Goal: Task Accomplishment & Management: Manage account settings

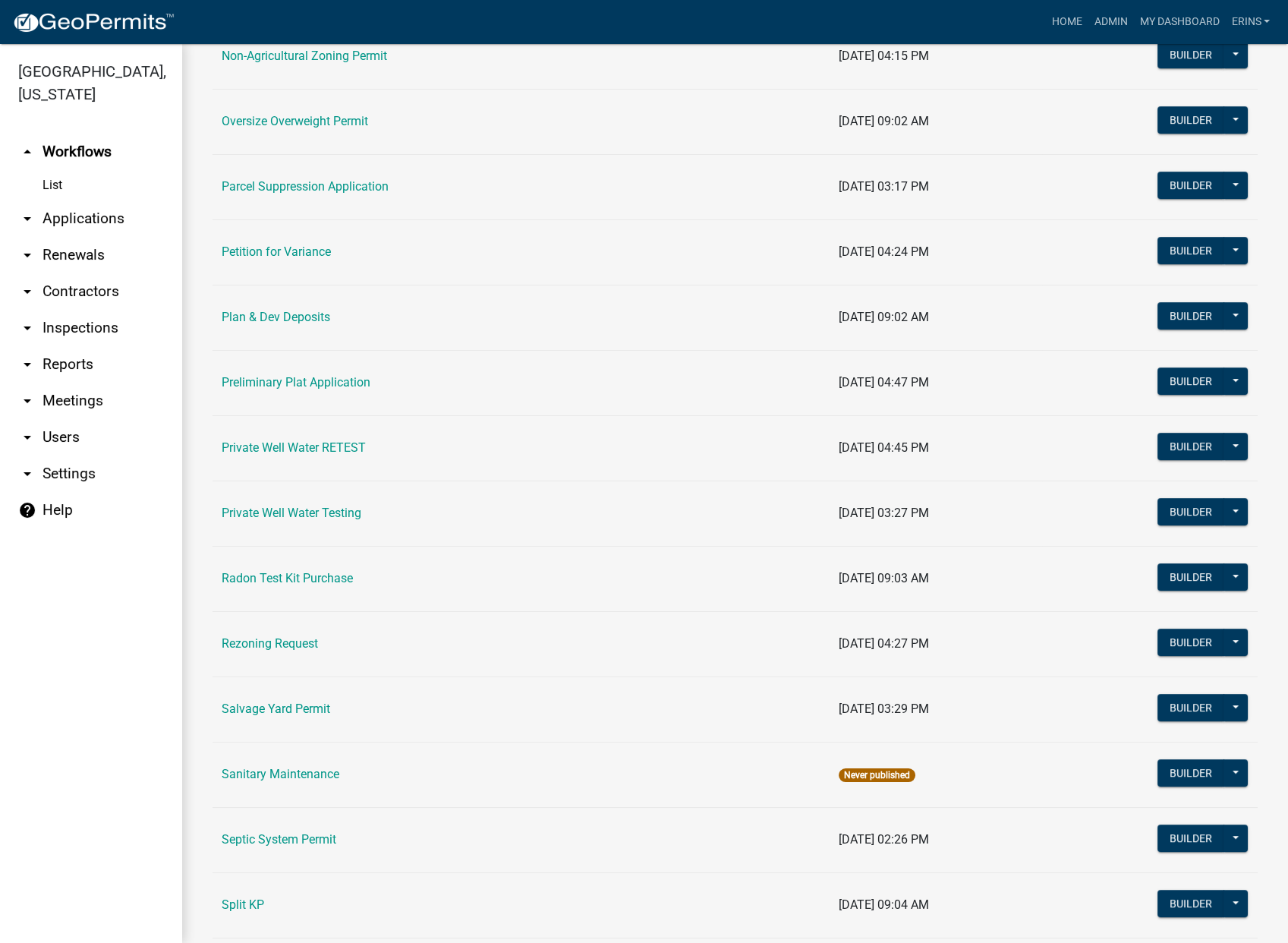
scroll to position [1580, 0]
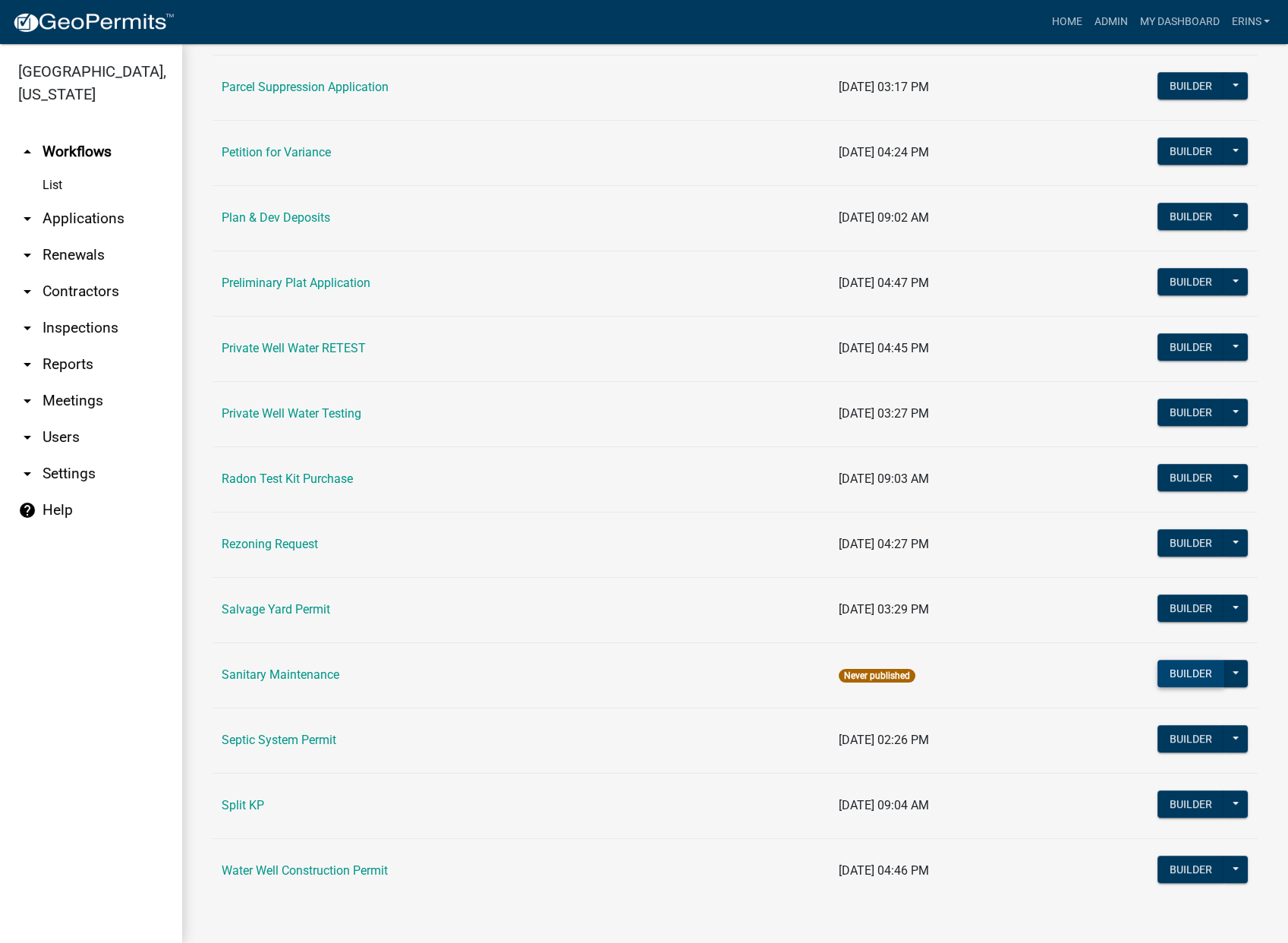
click at [1178, 668] on button "Builder" at bounding box center [1191, 674] width 67 height 27
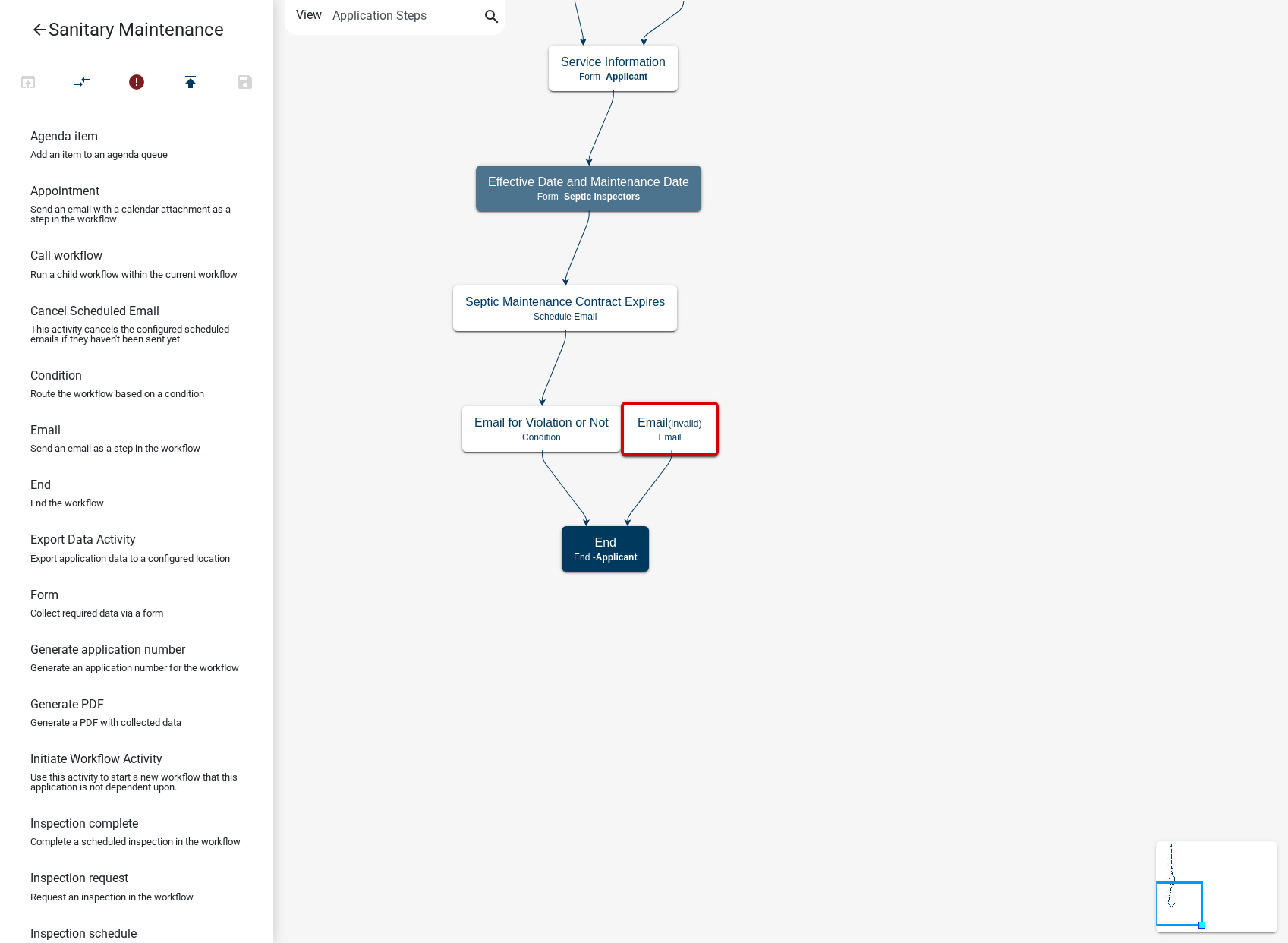
click at [34, 27] on icon "arrow_back" at bounding box center [40, 31] width 18 height 21
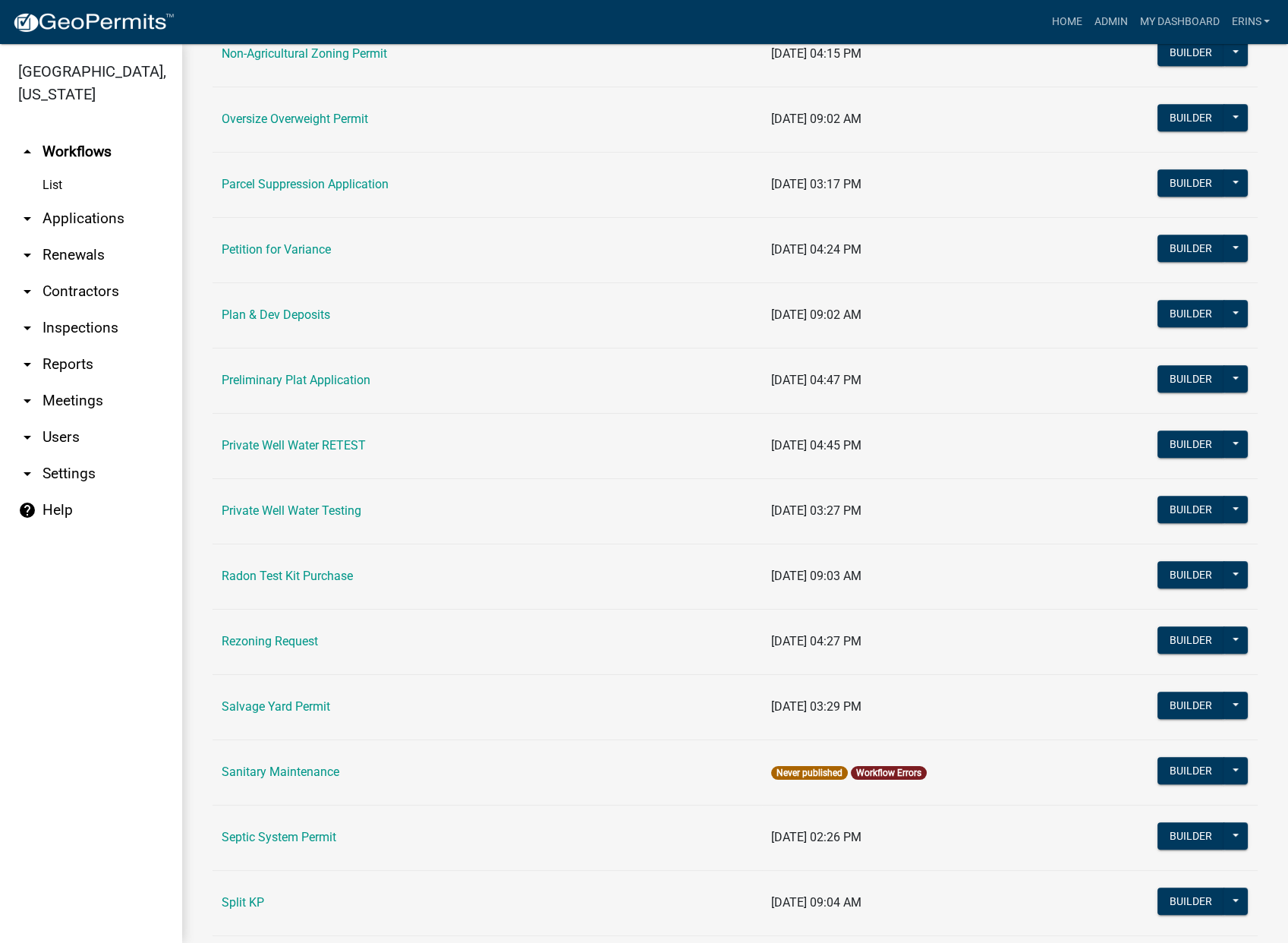
scroll to position [1580, 0]
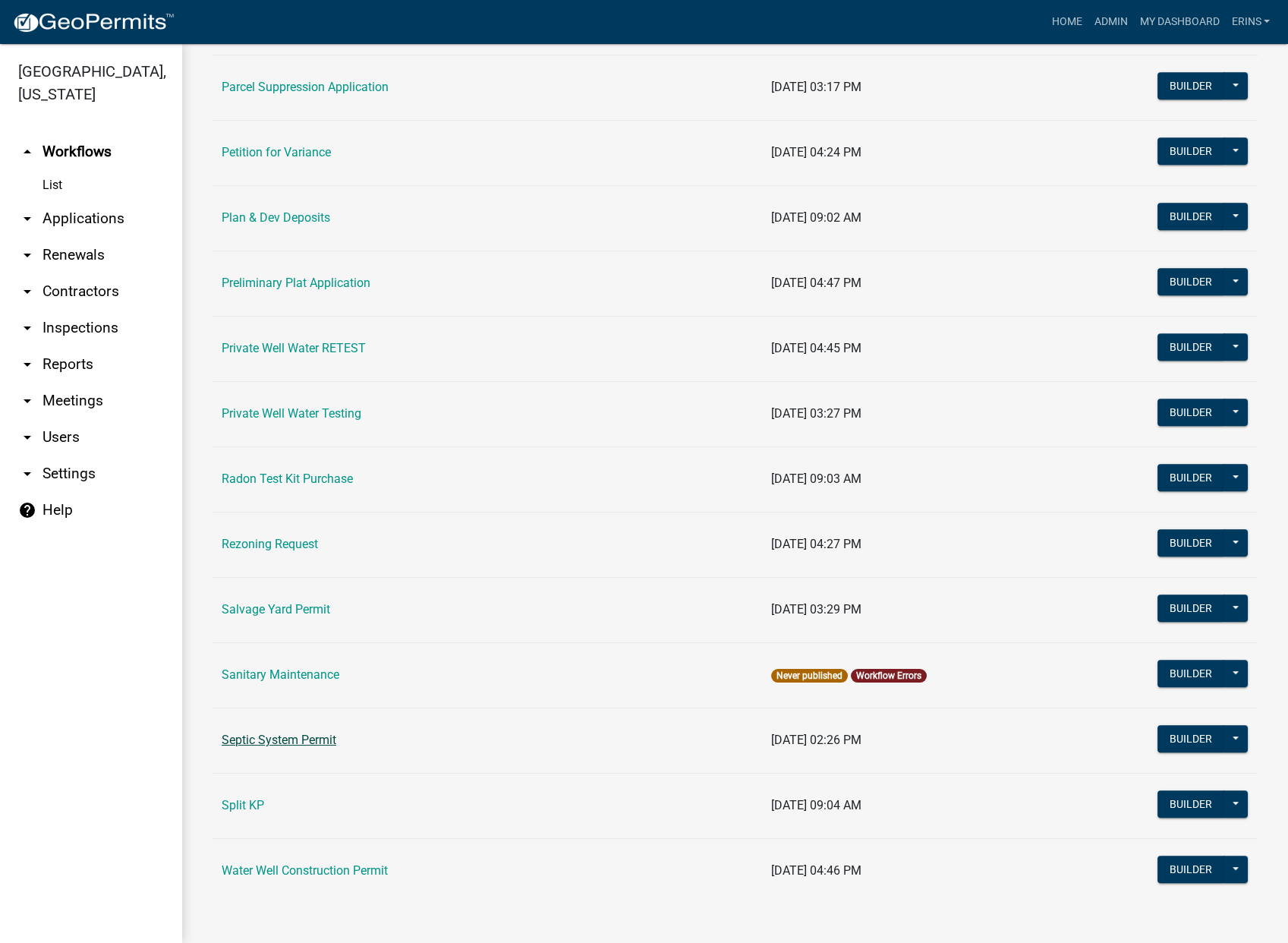
click at [287, 740] on link "Septic System Permit" at bounding box center [278, 740] width 115 height 14
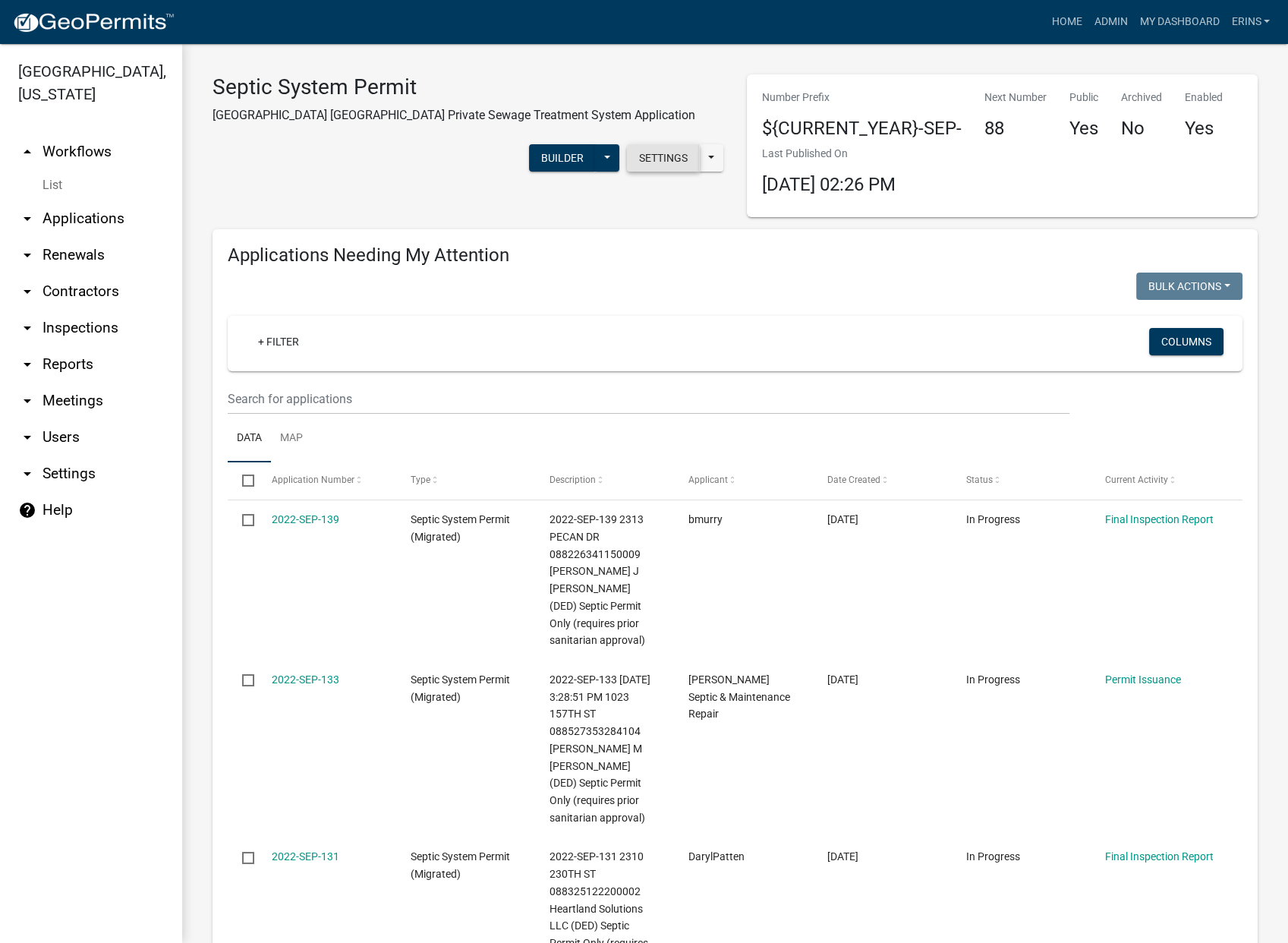
click at [664, 145] on button "Settings" at bounding box center [663, 158] width 73 height 27
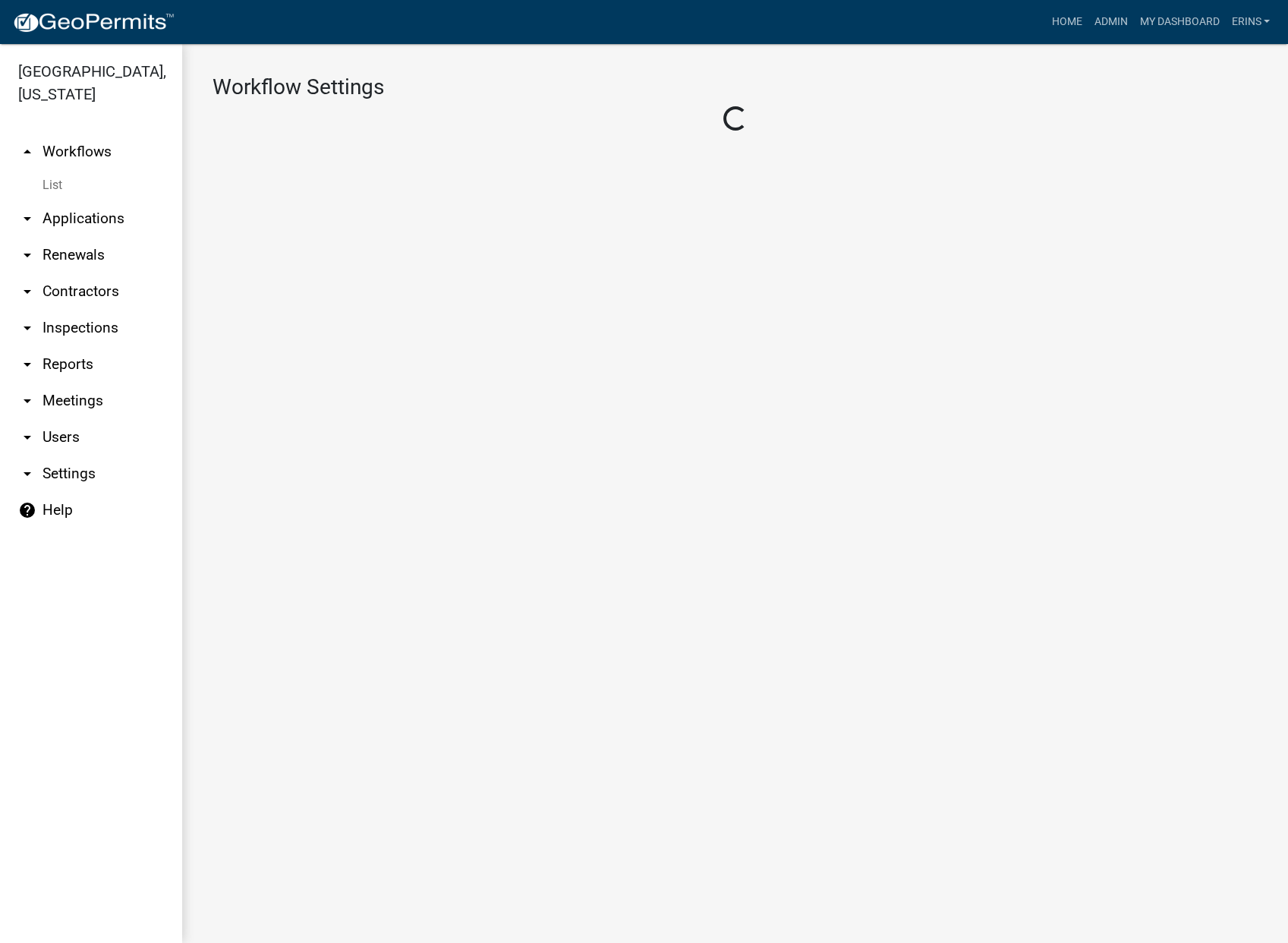
select select "1"
select select "4c6619f2-f20e-41ce-9717-71979b421682"
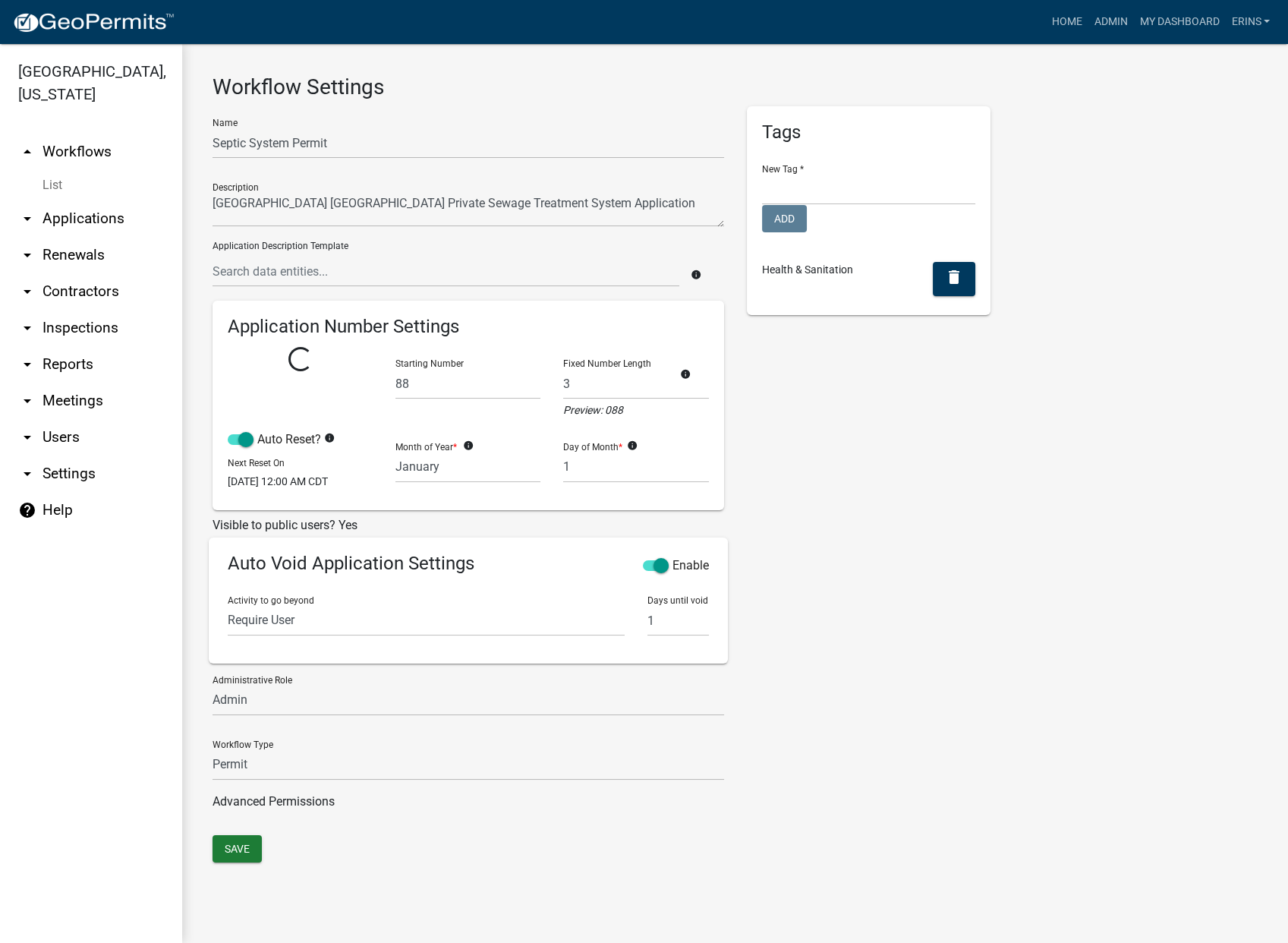
select select
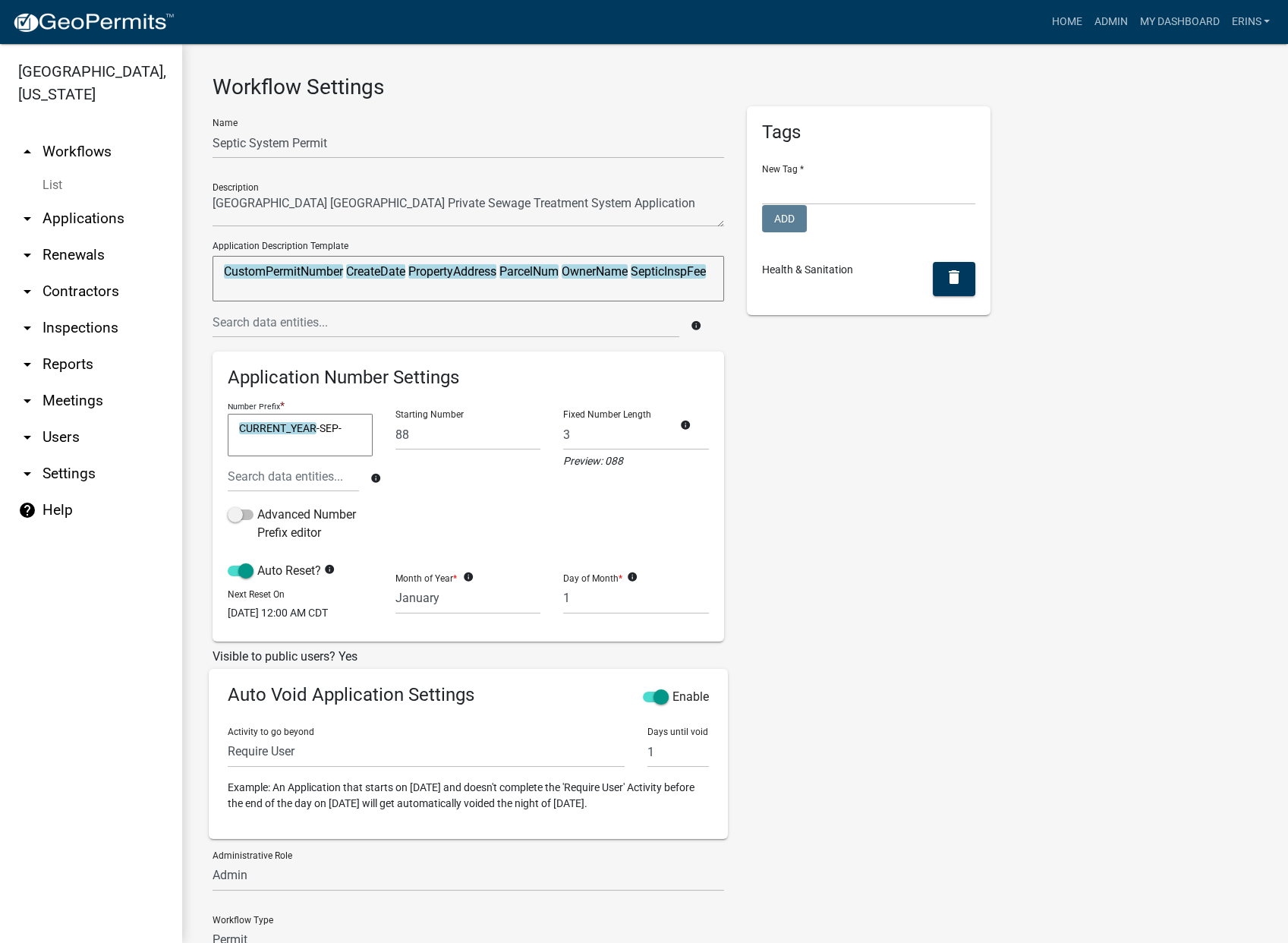
click at [68, 134] on link "arrow_drop_up Workflows" at bounding box center [91, 152] width 182 height 37
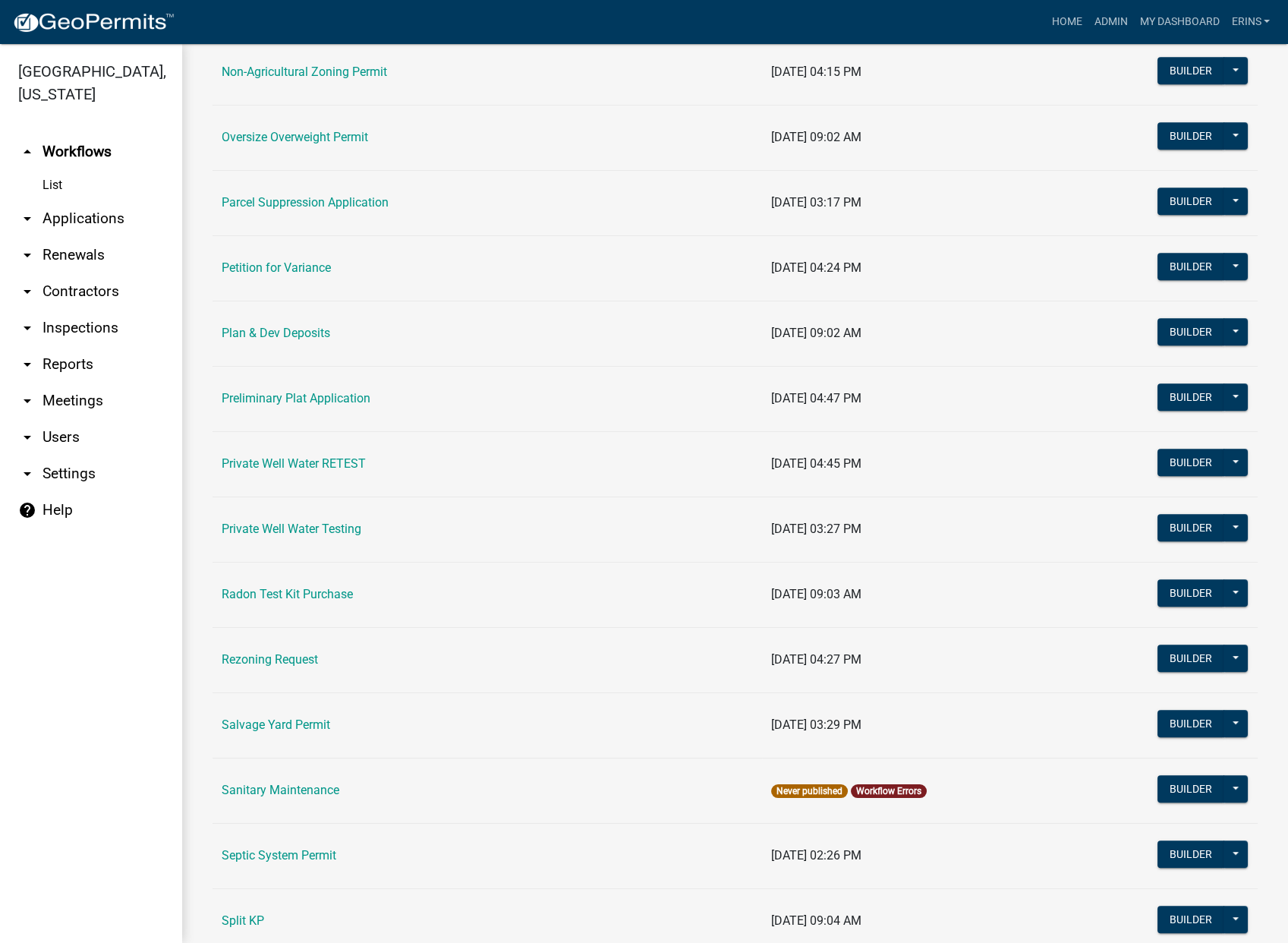
scroll to position [1580, 0]
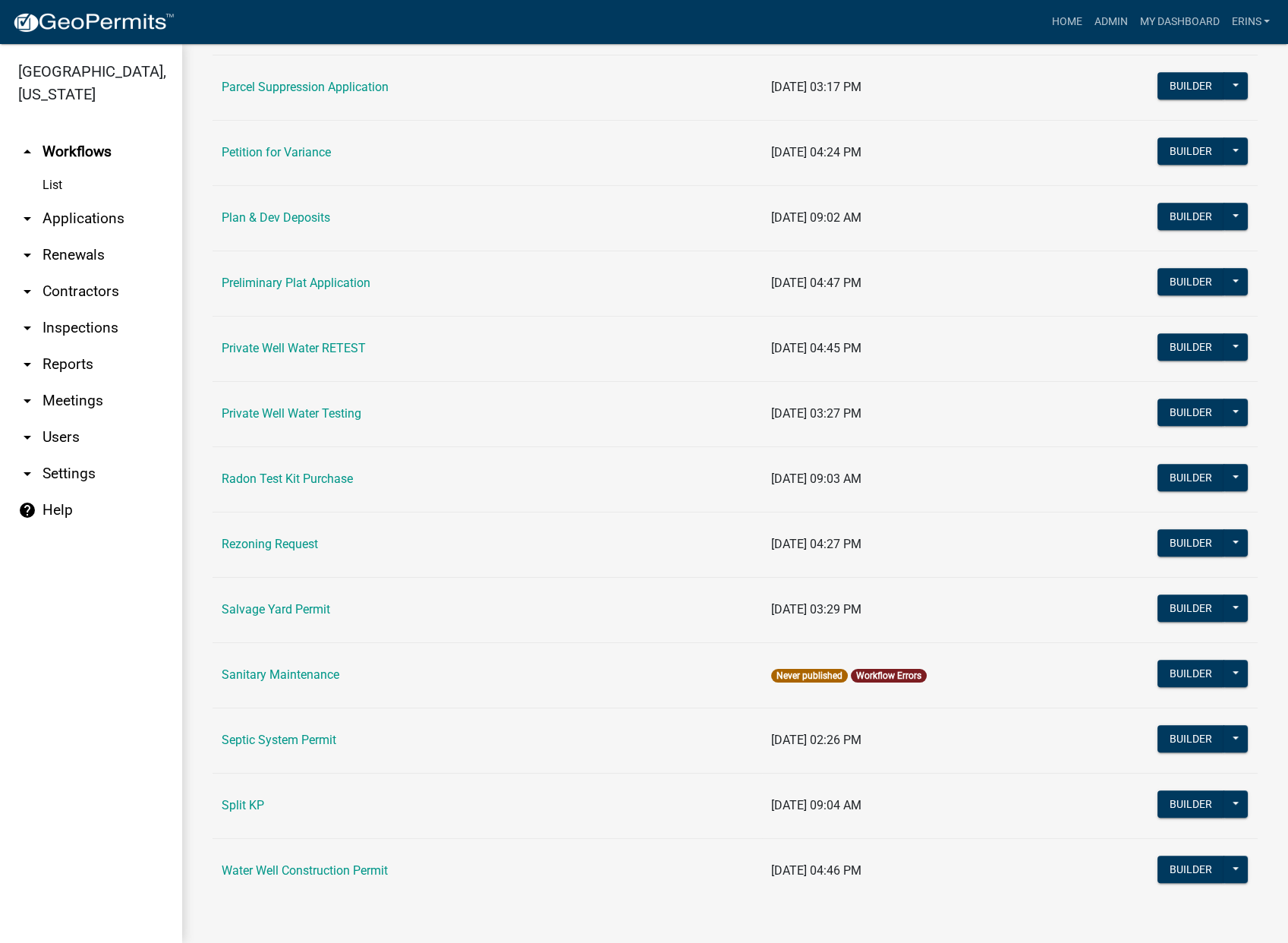
click at [264, 609] on link "Salvage Yard Permit" at bounding box center [275, 609] width 109 height 14
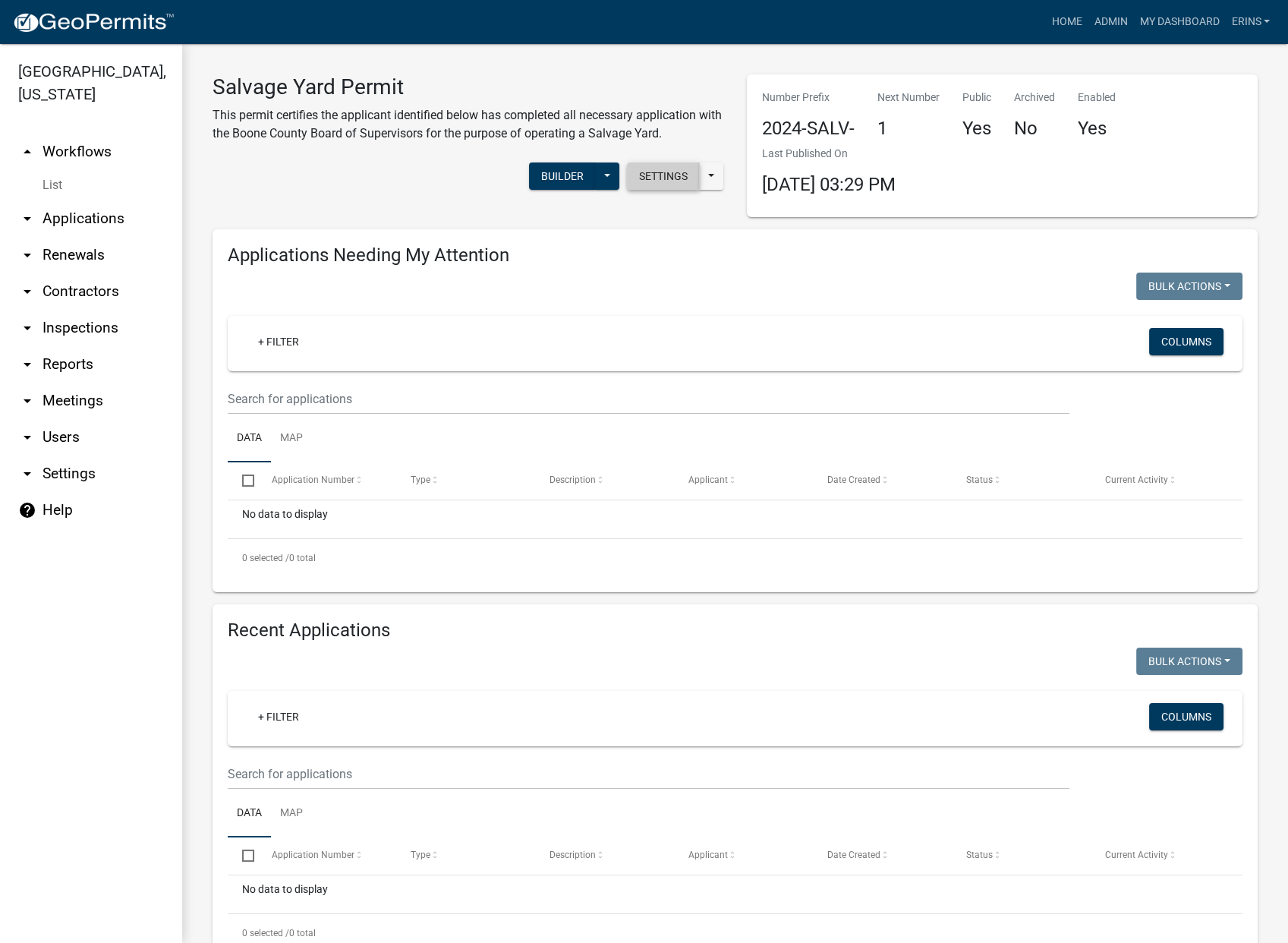
click at [663, 176] on button "Settings" at bounding box center [663, 177] width 73 height 27
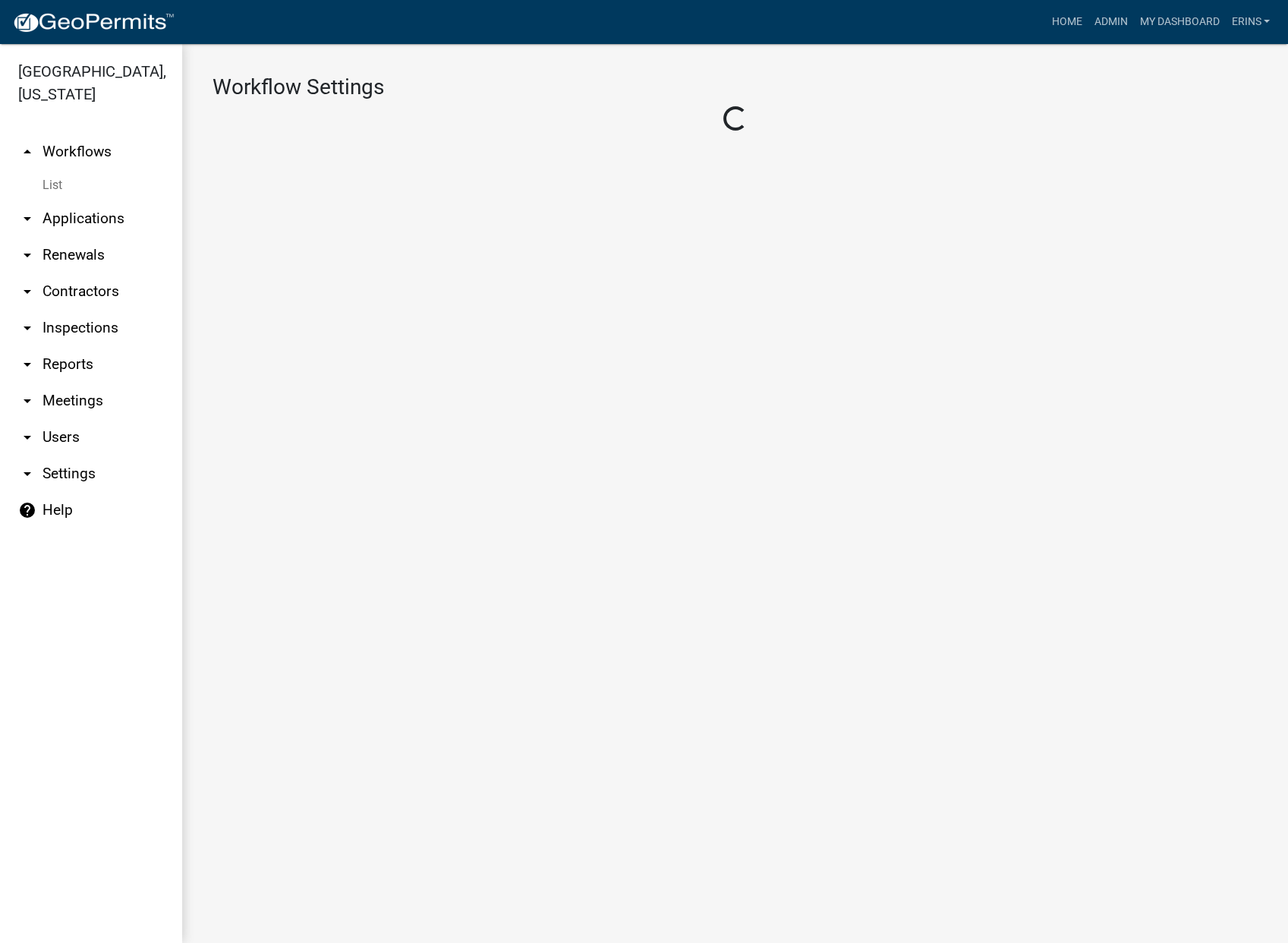
select select "1"
select select "00c92e3a-a2f0-424f-82df-b6a6775176bf"
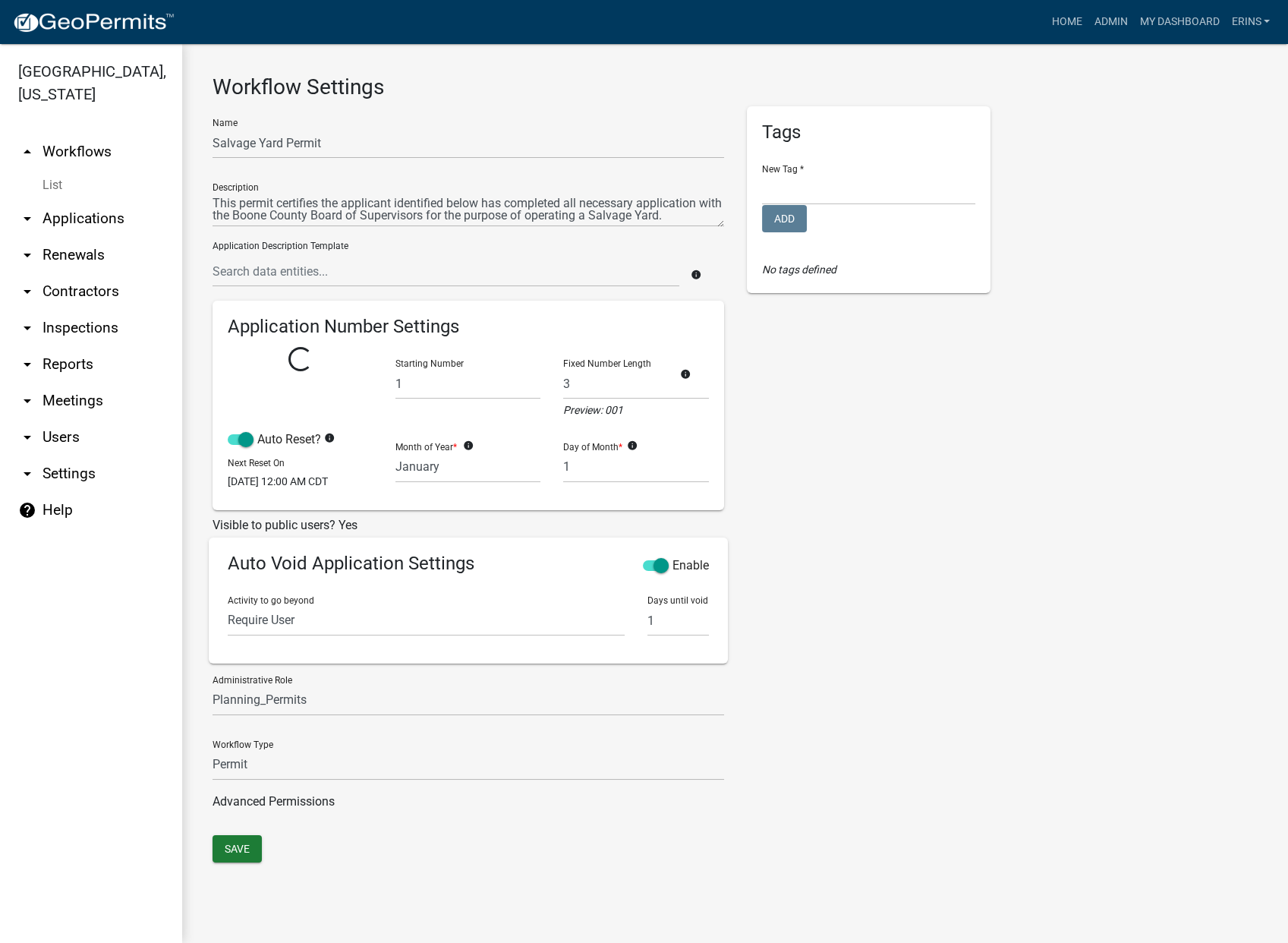
select select
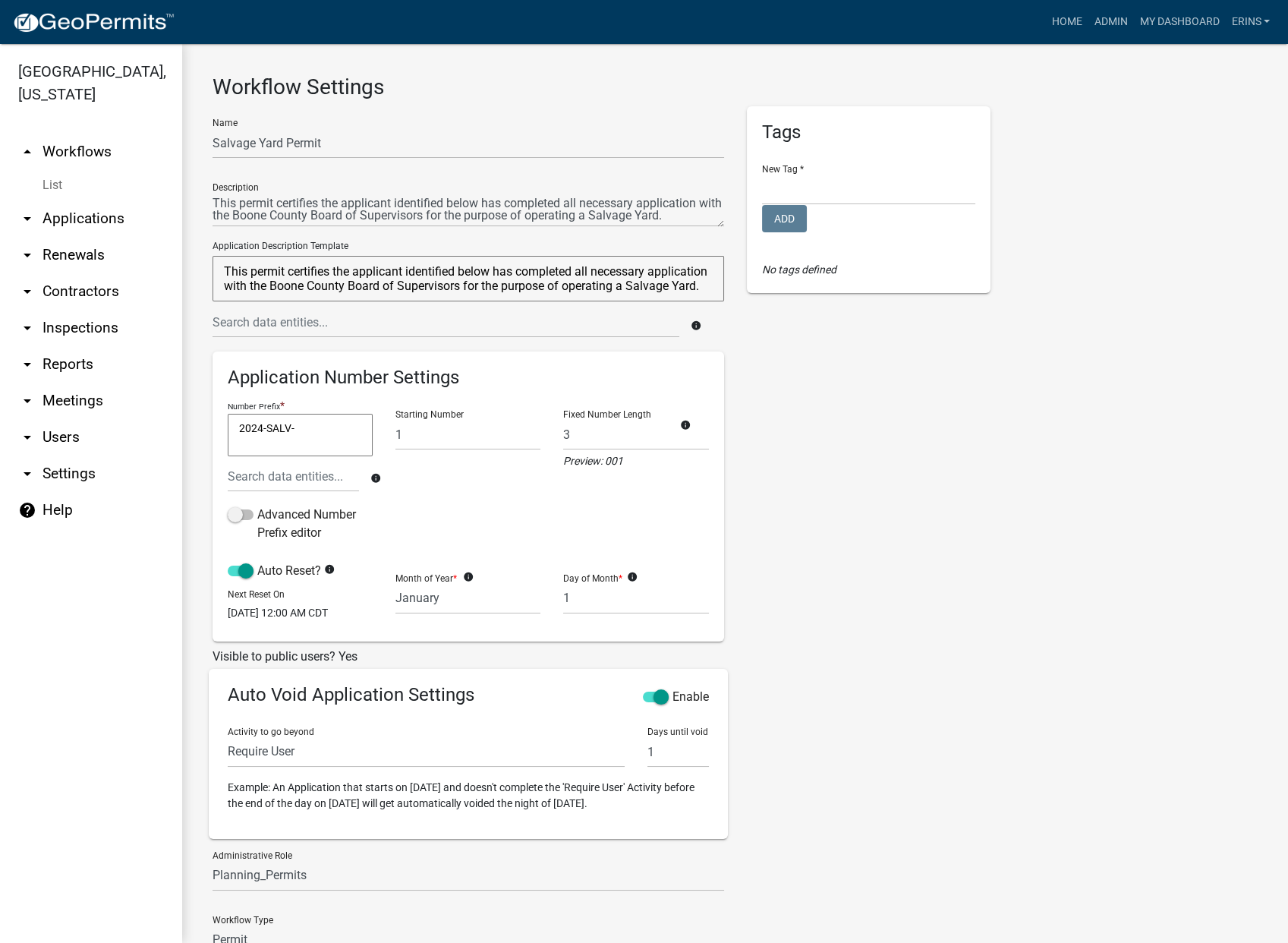
click at [259, 423] on textarea "2024-SALV-" at bounding box center [300, 435] width 145 height 43
click at [265, 430] on textarea "2024-SALV-" at bounding box center [300, 435] width 145 height 43
click at [262, 430] on textarea "2024-SALV-" at bounding box center [300, 435] width 145 height 43
click at [301, 470] on input "text" at bounding box center [293, 476] width 132 height 31
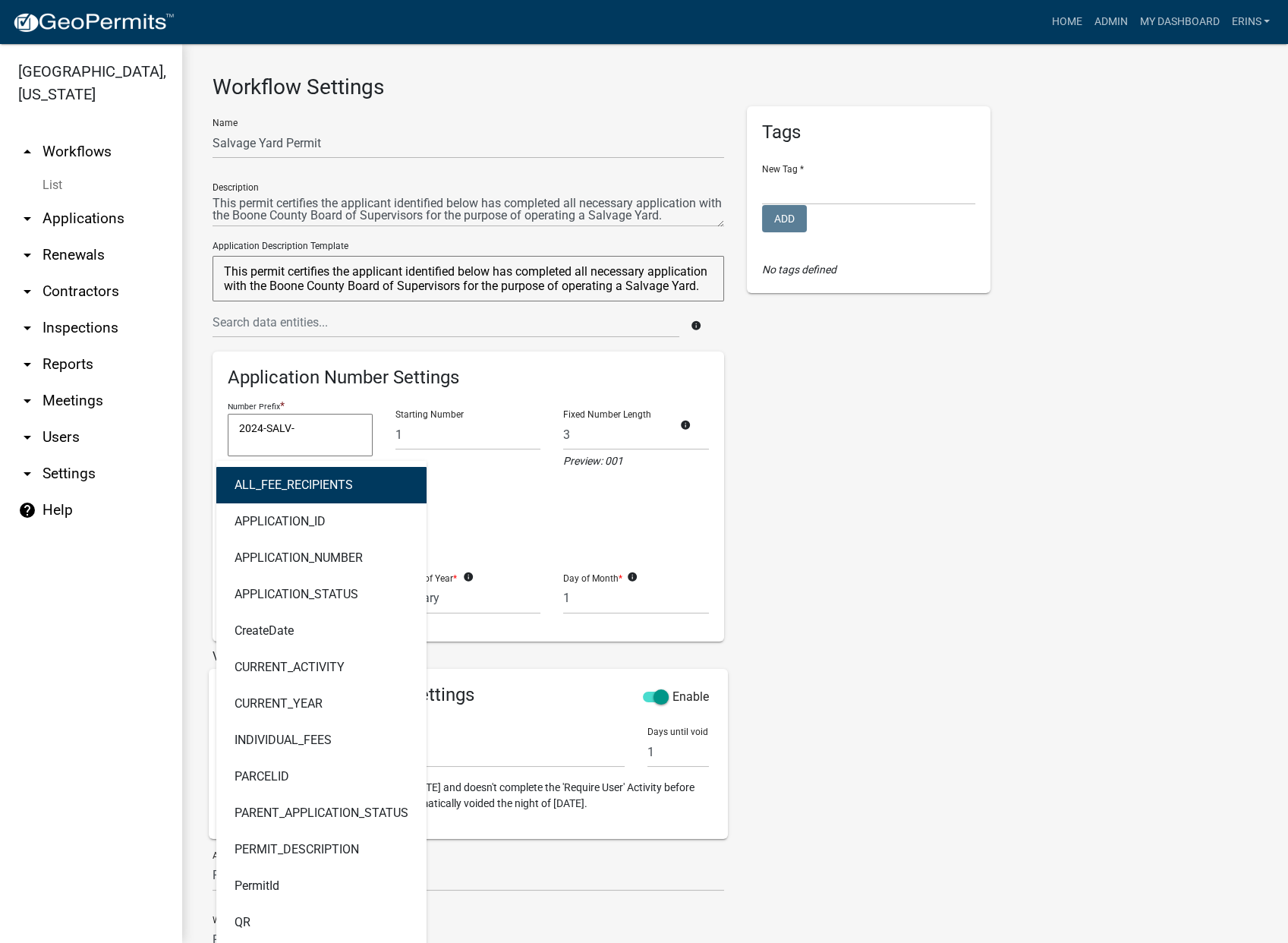
click at [295, 479] on ngb-highlight "ALL_FEE_RECIPIENTS" at bounding box center [294, 486] width 119 height 12
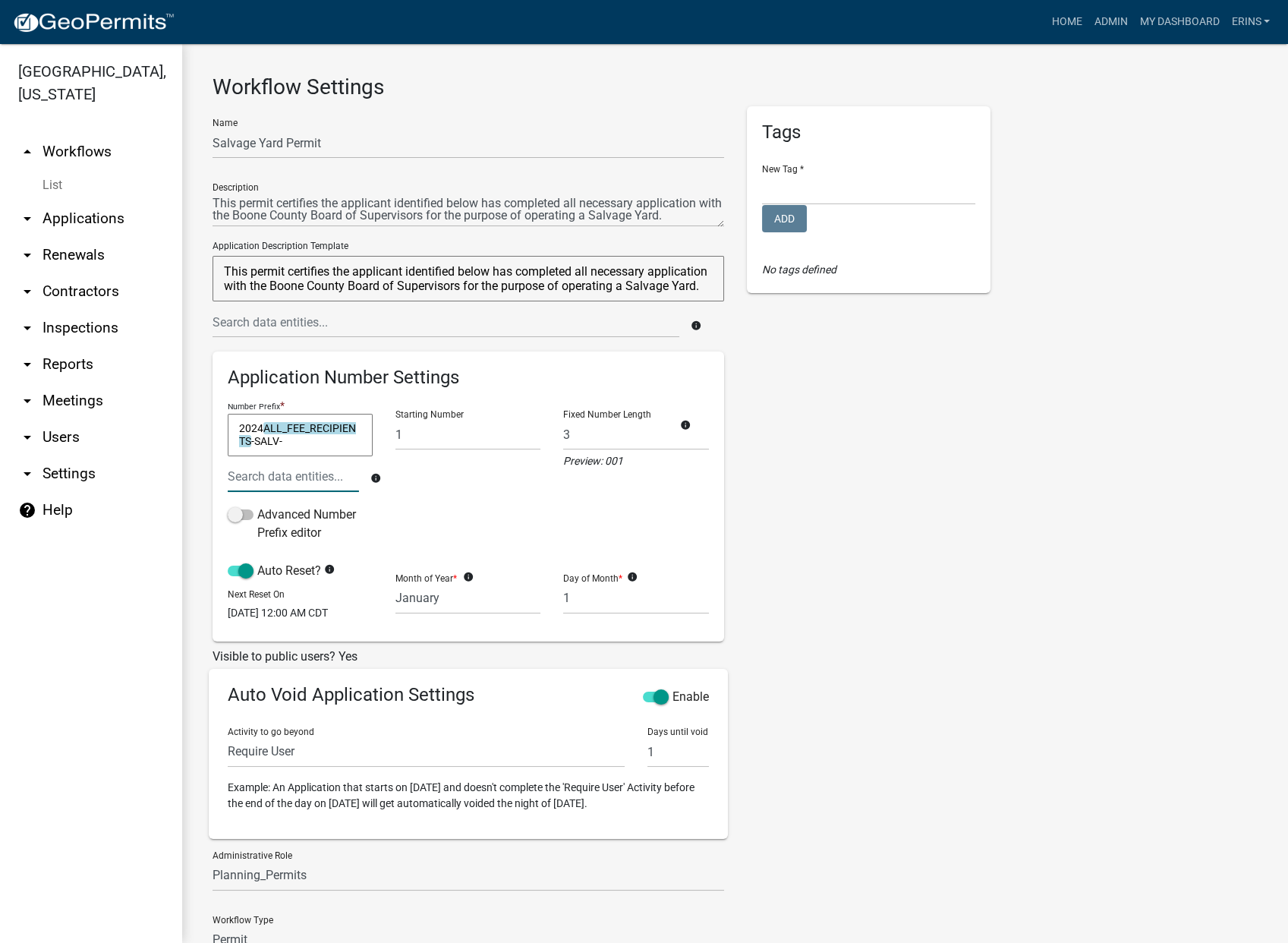
click at [297, 476] on input "text" at bounding box center [293, 476] width 132 height 31
drag, startPoint x: 348, startPoint y: 449, endPoint x: 233, endPoint y: 445, distance: 115.1
click at [233, 445] on textarea "2024ALL_FEE_RECIPIENTS-SALV-ALL_FEE_RECIPIENTS" at bounding box center [300, 435] width 145 height 43
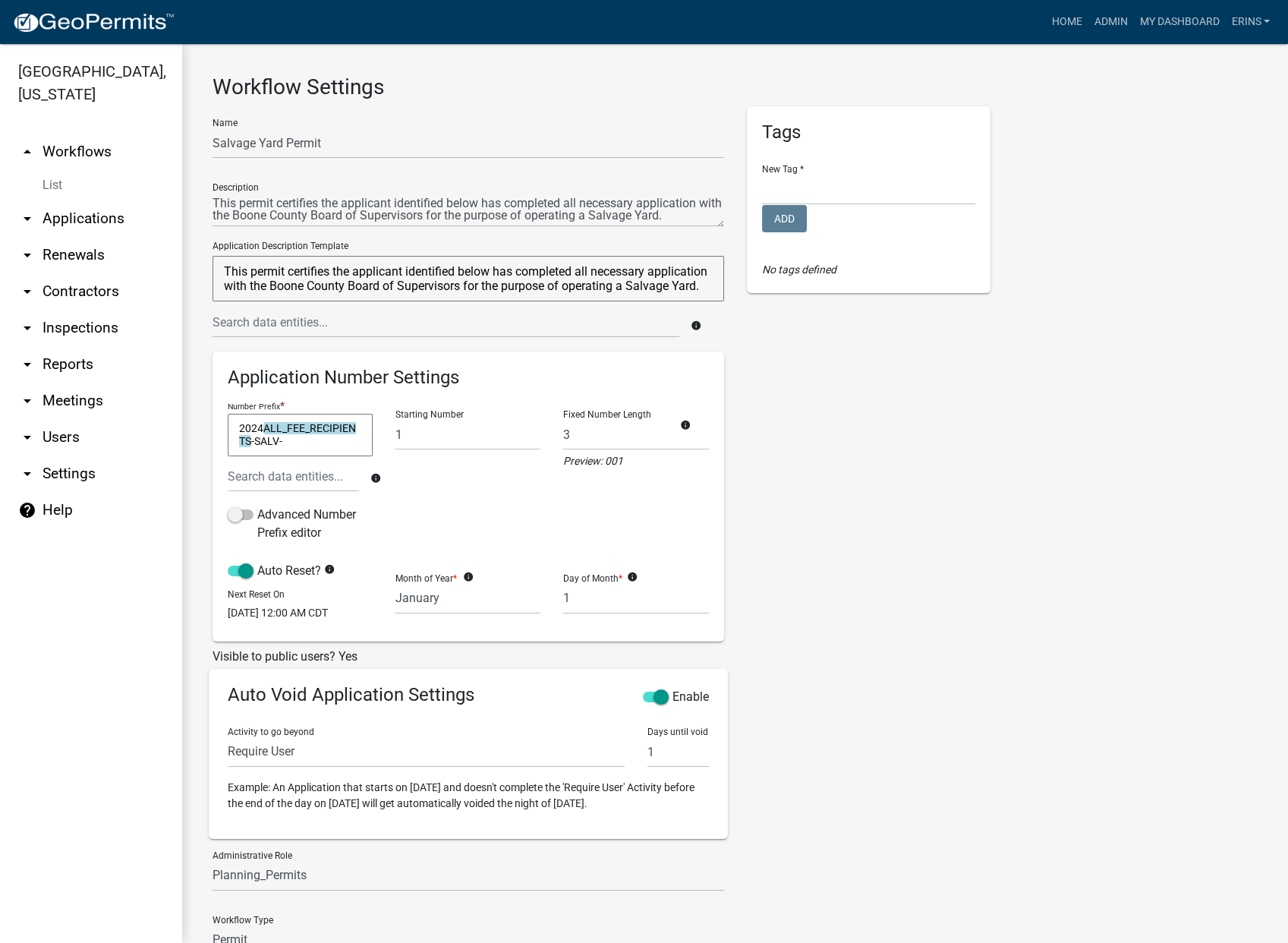
click at [250, 439] on textarea "2024ALL_FEE_RECIPIENTS-SALV-" at bounding box center [300, 435] width 145 height 43
click at [340, 478] on input "text" at bounding box center [293, 476] width 132 height 31
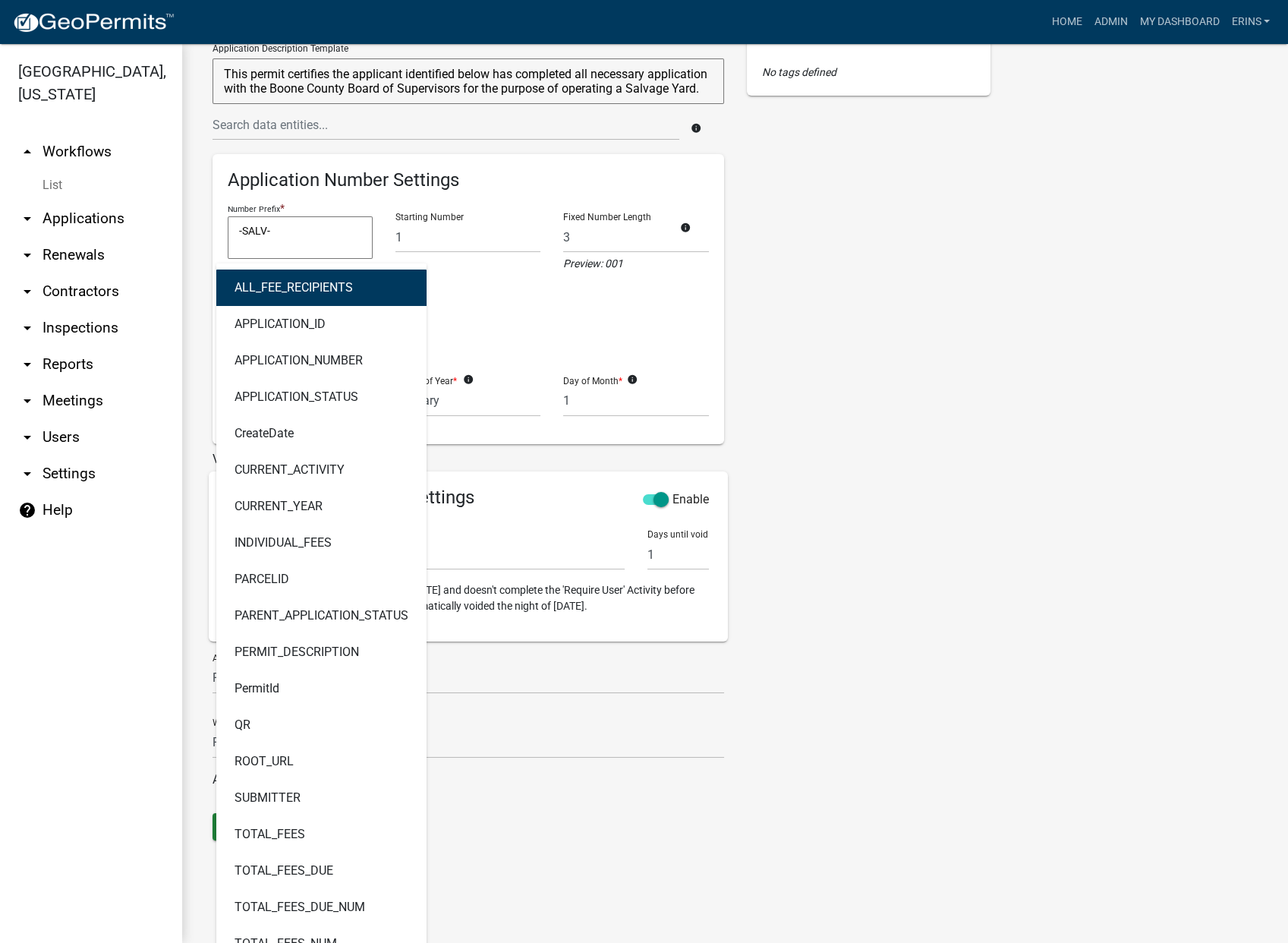
scroll to position [253, 0]
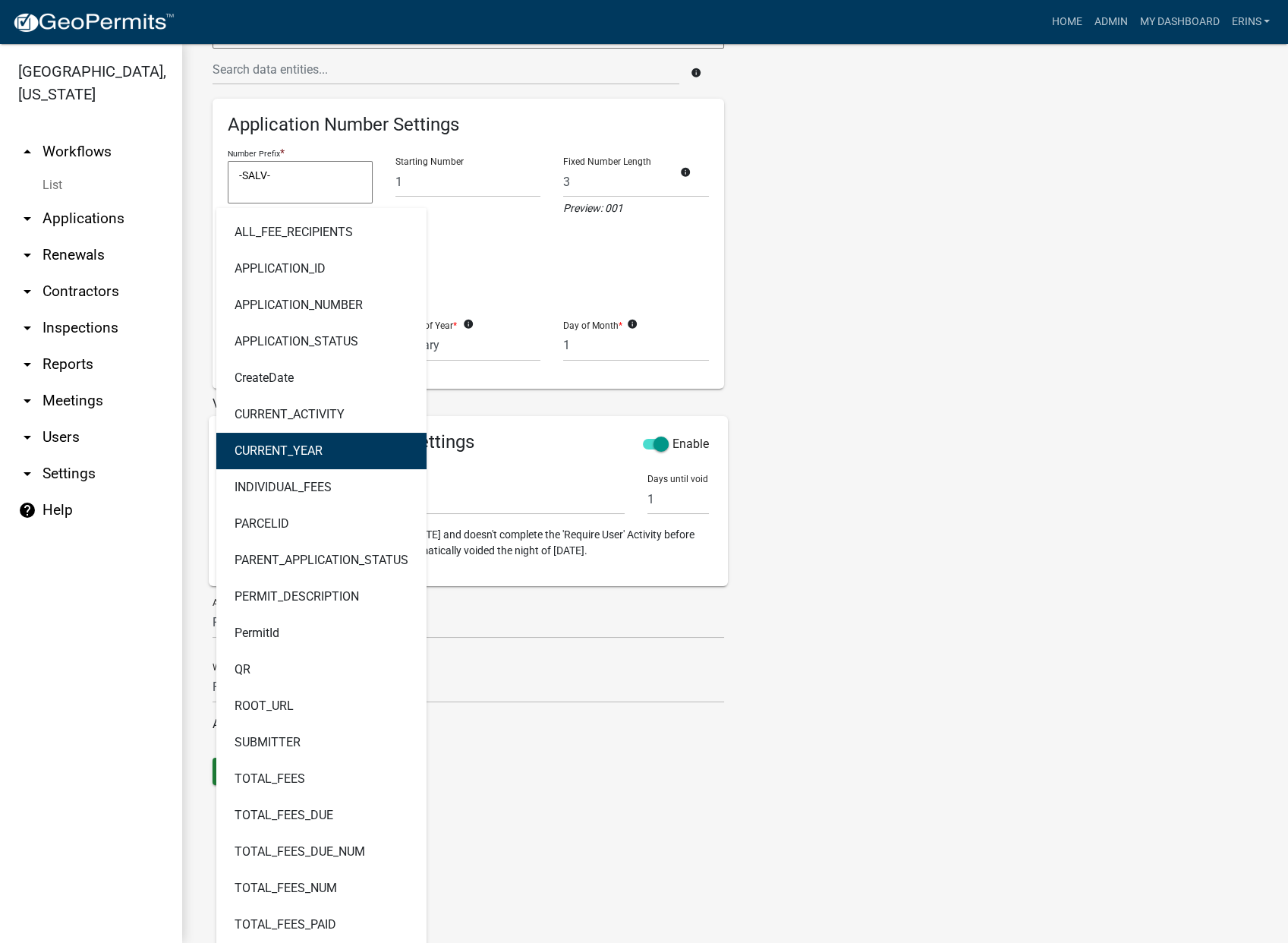
click at [310, 457] on button "CURRENT_YEAR" at bounding box center [321, 451] width 210 height 37
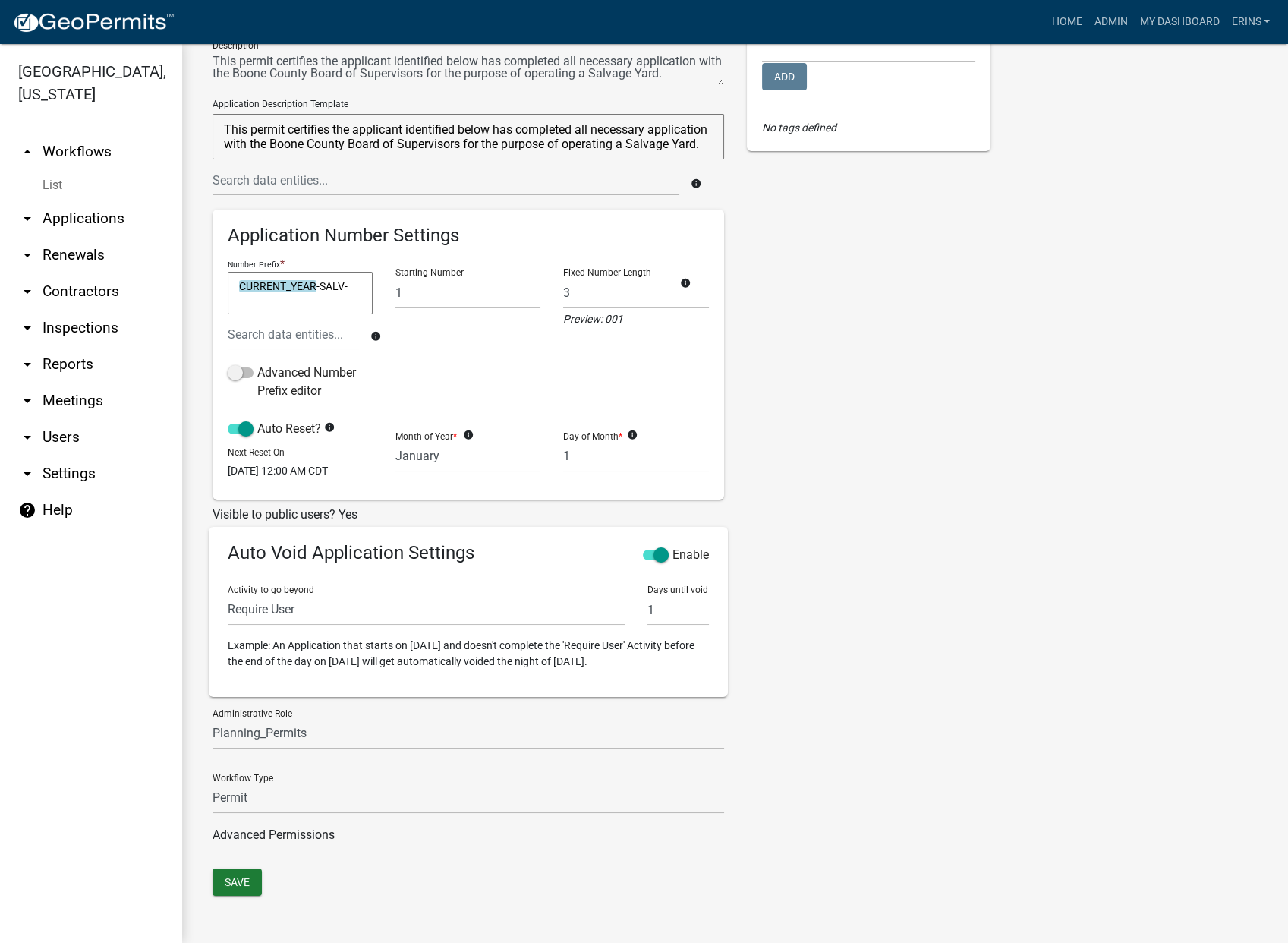
click at [351, 273] on textarea "CURRENT_YEAR-SALV-" at bounding box center [300, 293] width 145 height 43
type textarea "CURRENT_YEAR-SALV-001"
click at [392, 282] on div "Starting Number 1" at bounding box center [468, 338] width 168 height 164
click at [234, 887] on button "Save" at bounding box center [237, 883] width 49 height 27
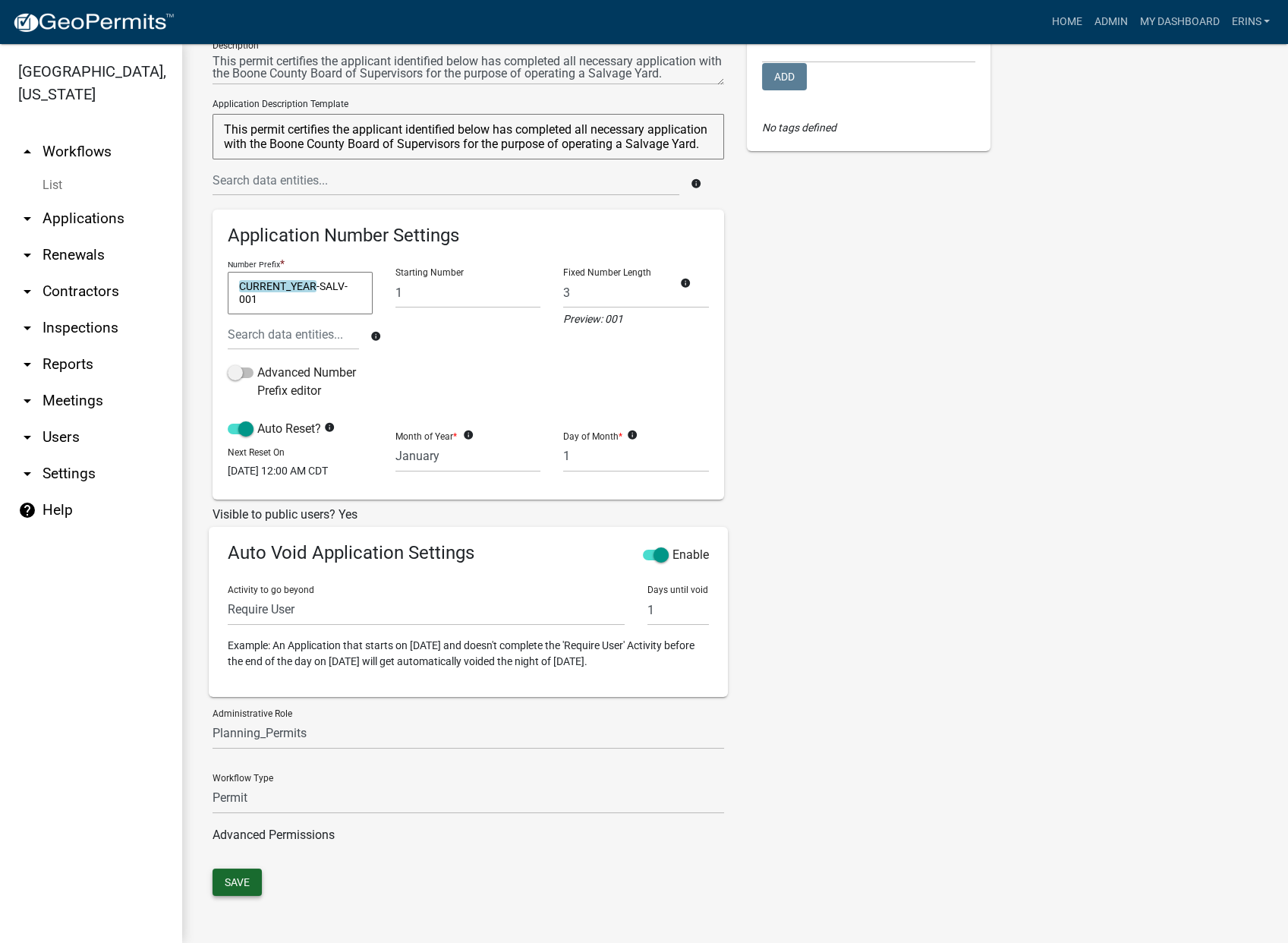
click at [233, 882] on button "Save" at bounding box center [237, 883] width 49 height 27
click at [63, 134] on link "arrow_drop_up Workflows" at bounding box center [91, 152] width 182 height 37
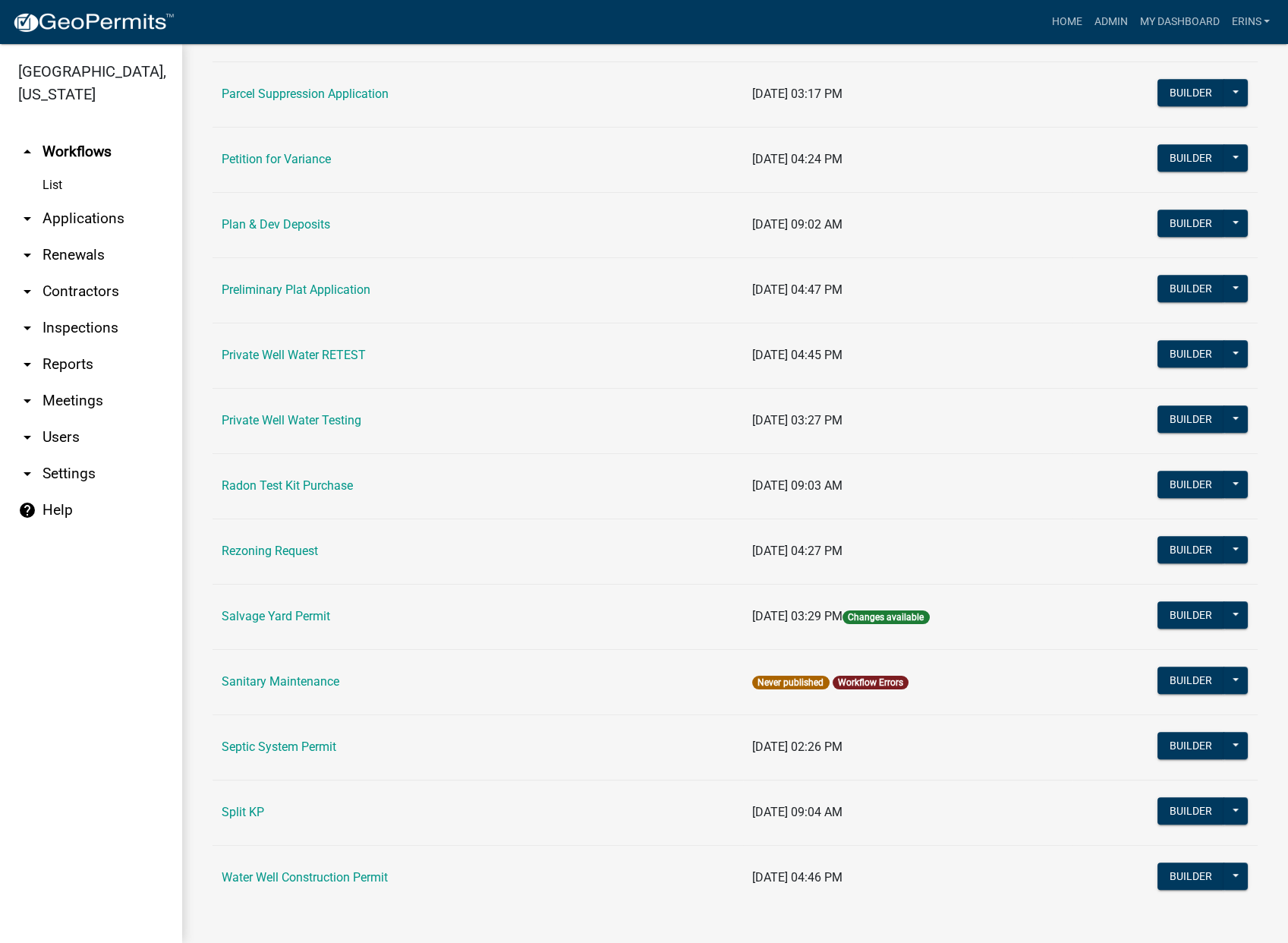
scroll to position [1580, 0]
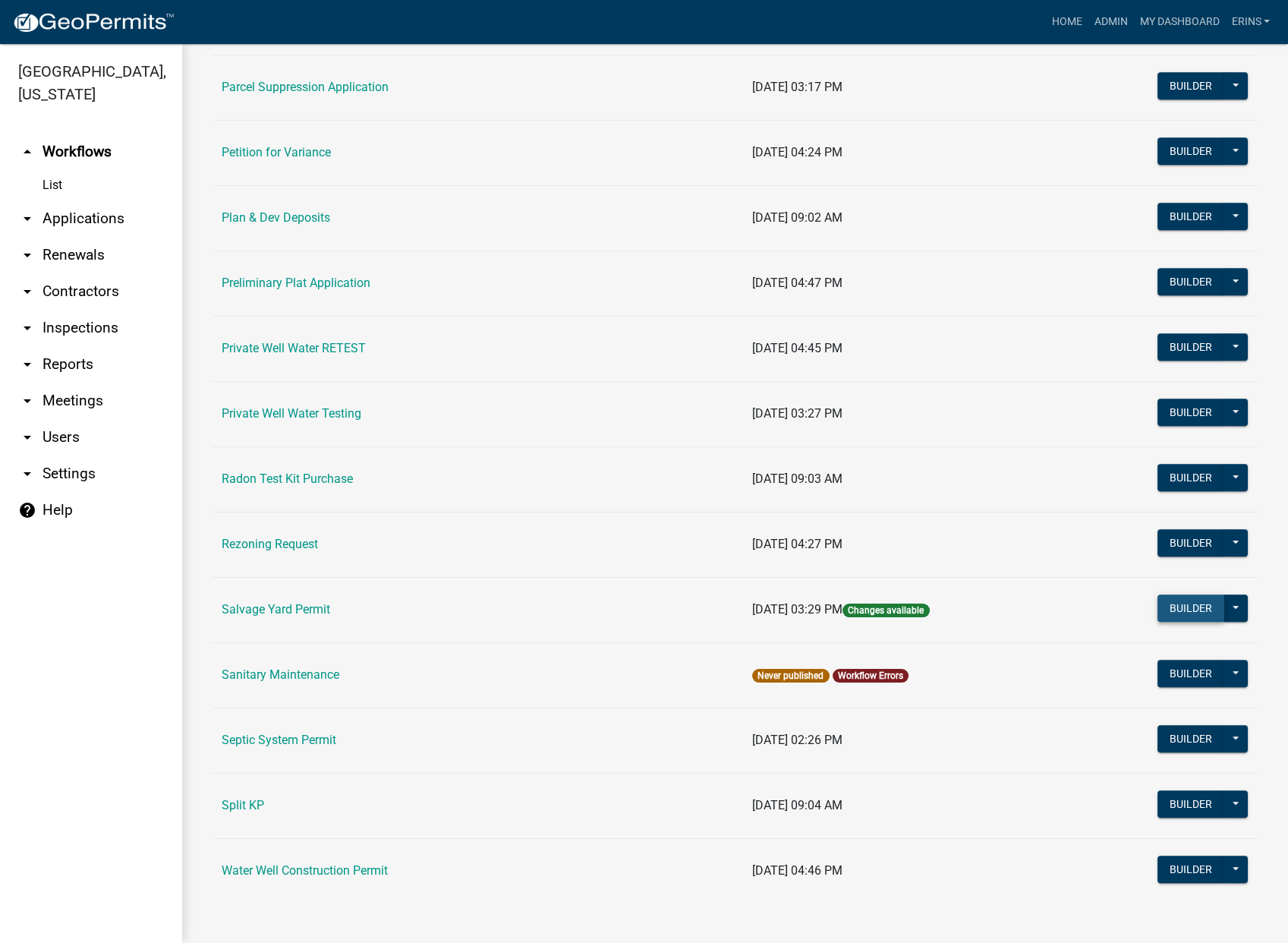
click at [1176, 602] on button "Builder" at bounding box center [1191, 608] width 67 height 27
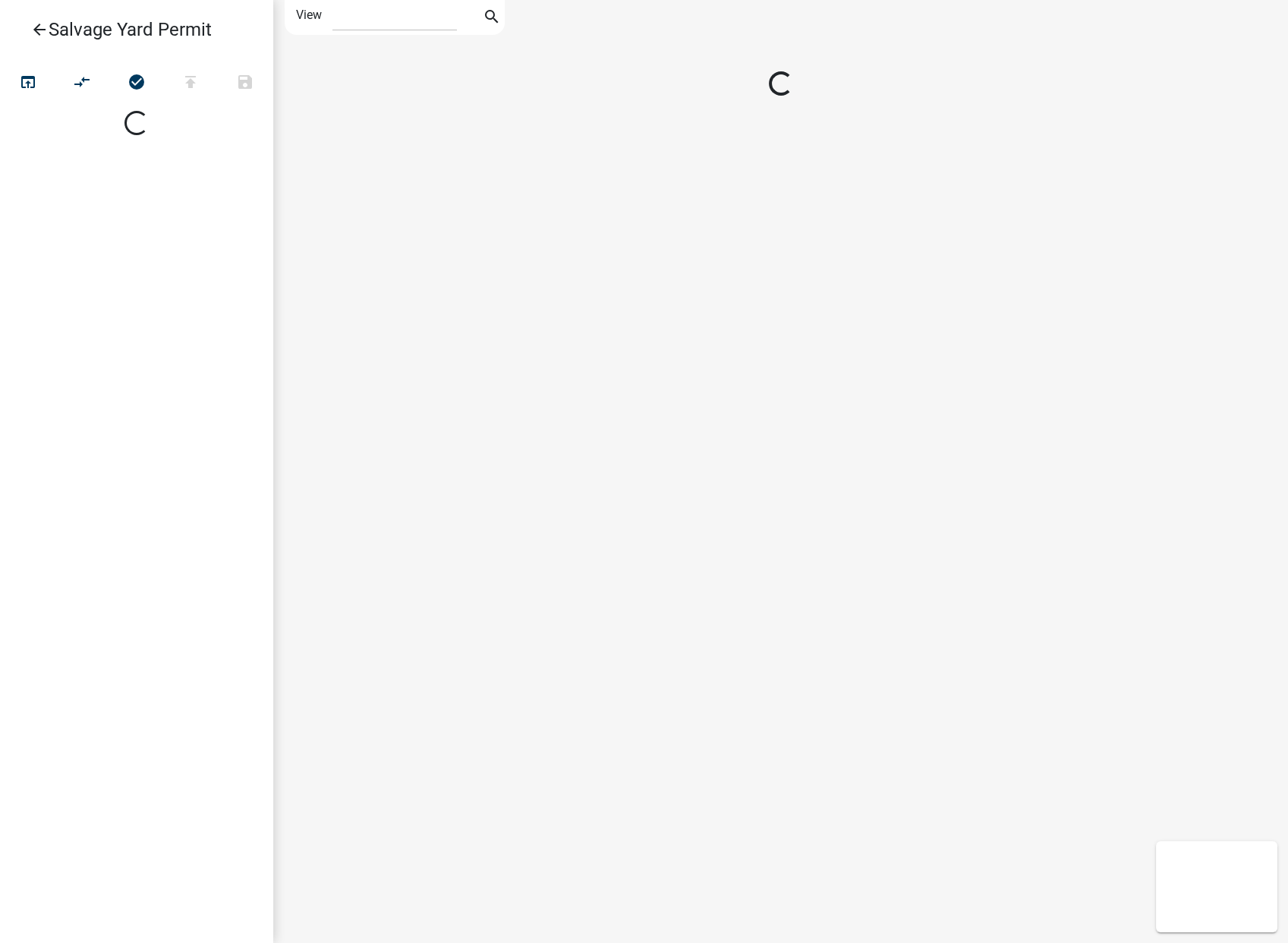
select select "1"
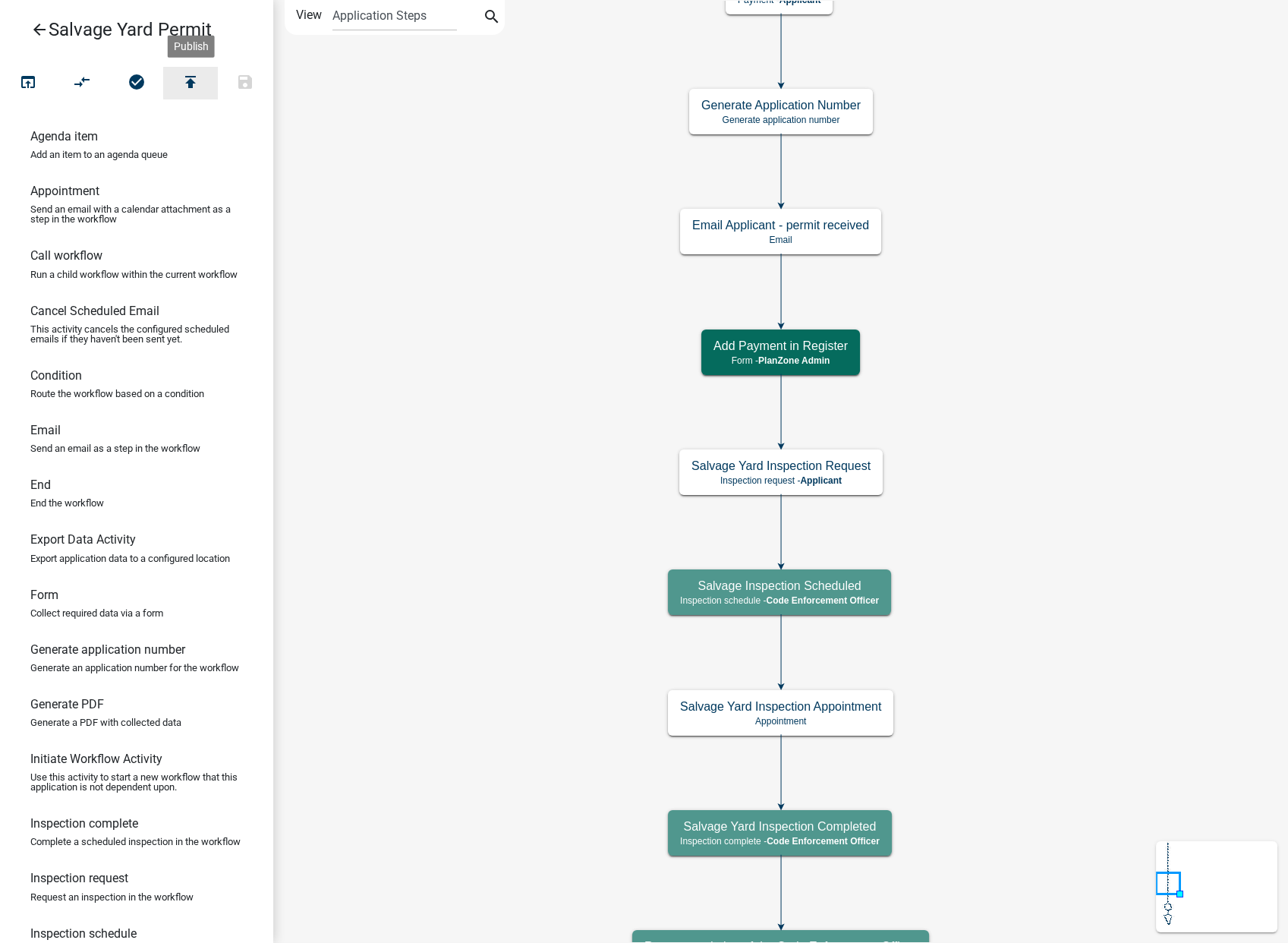
click at [185, 80] on icon "publish" at bounding box center [190, 84] width 18 height 21
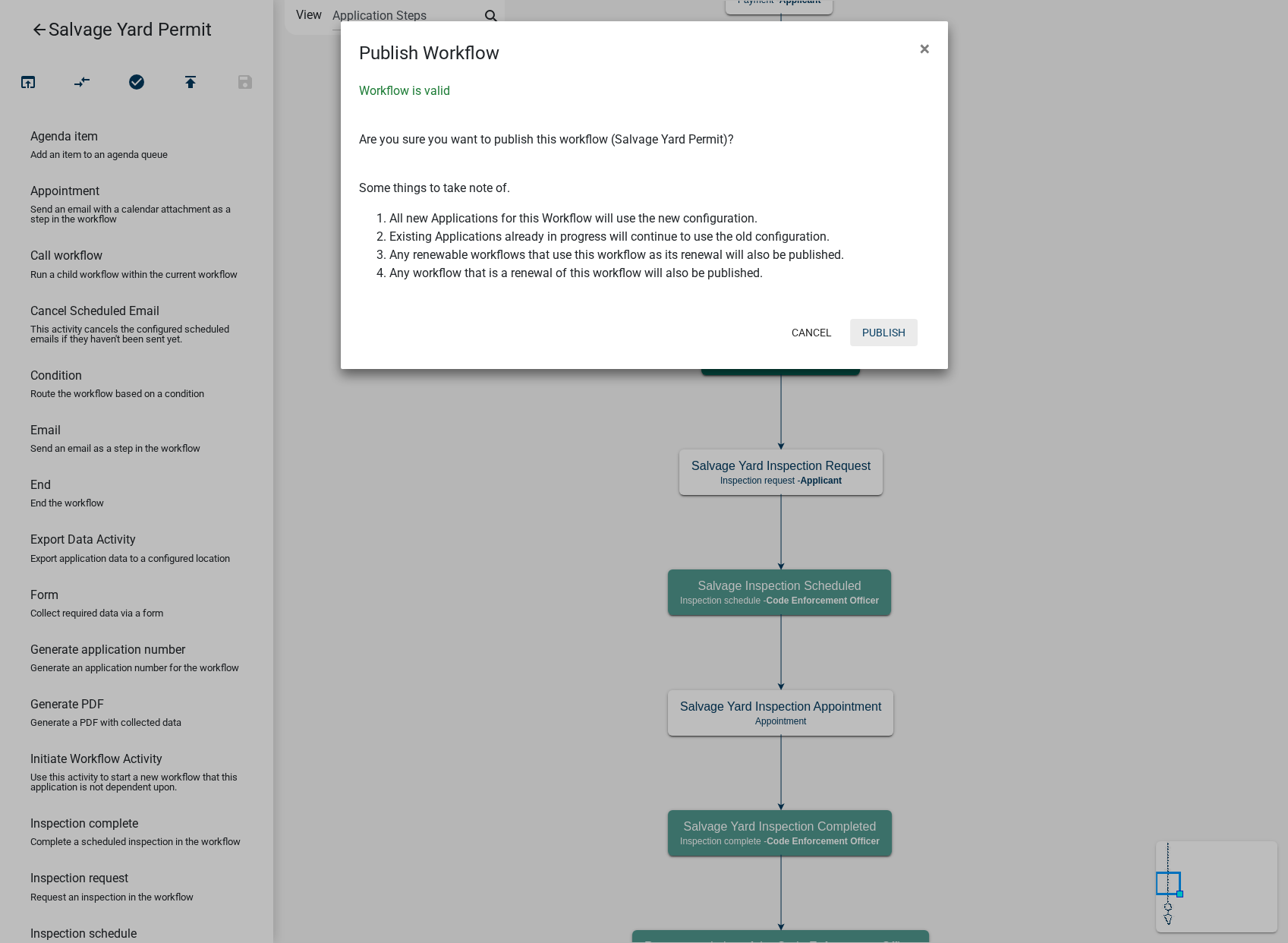
click at [889, 339] on button "Publish" at bounding box center [884, 333] width 68 height 27
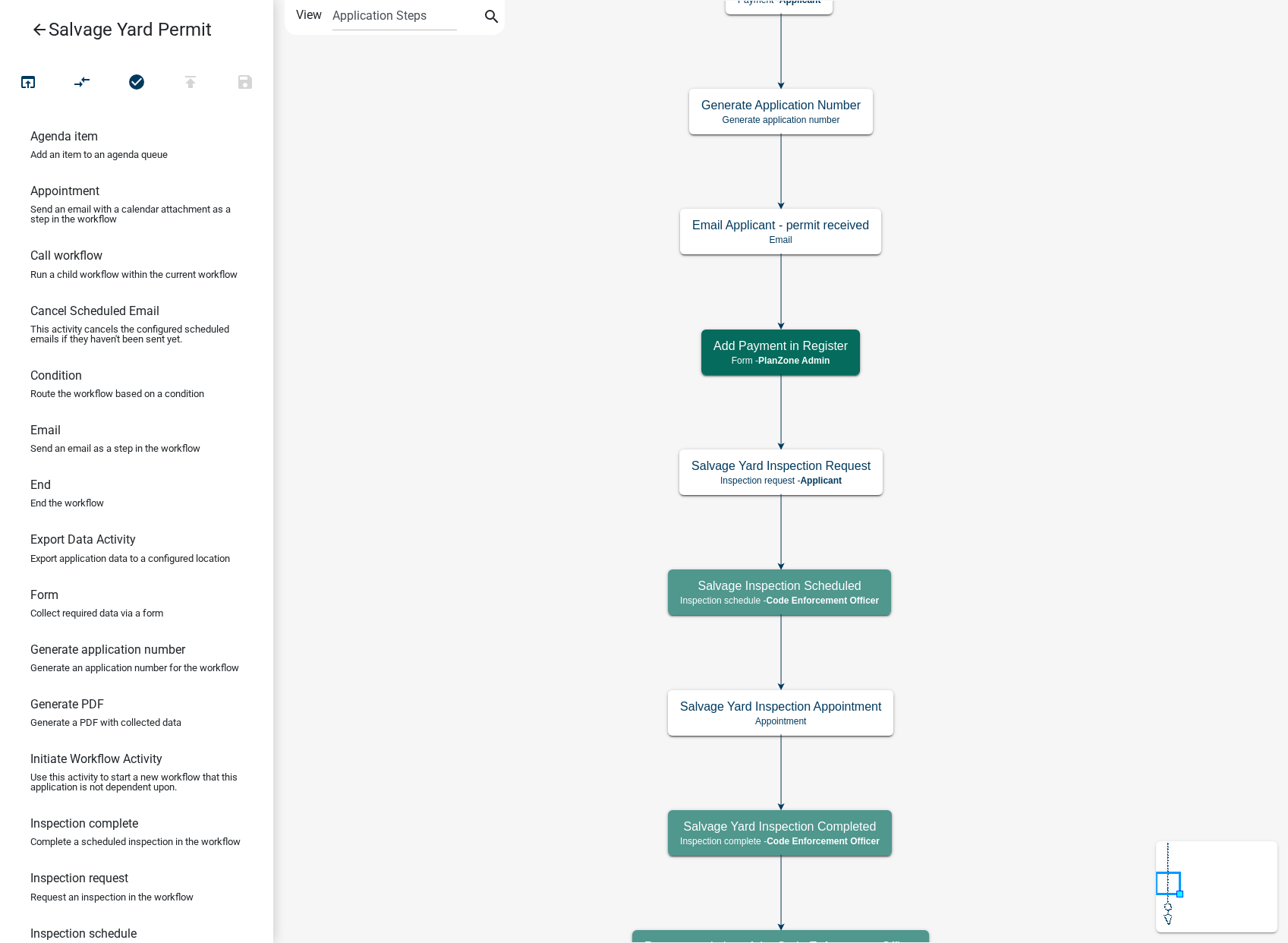
click at [37, 27] on icon "arrow_back" at bounding box center [40, 31] width 18 height 21
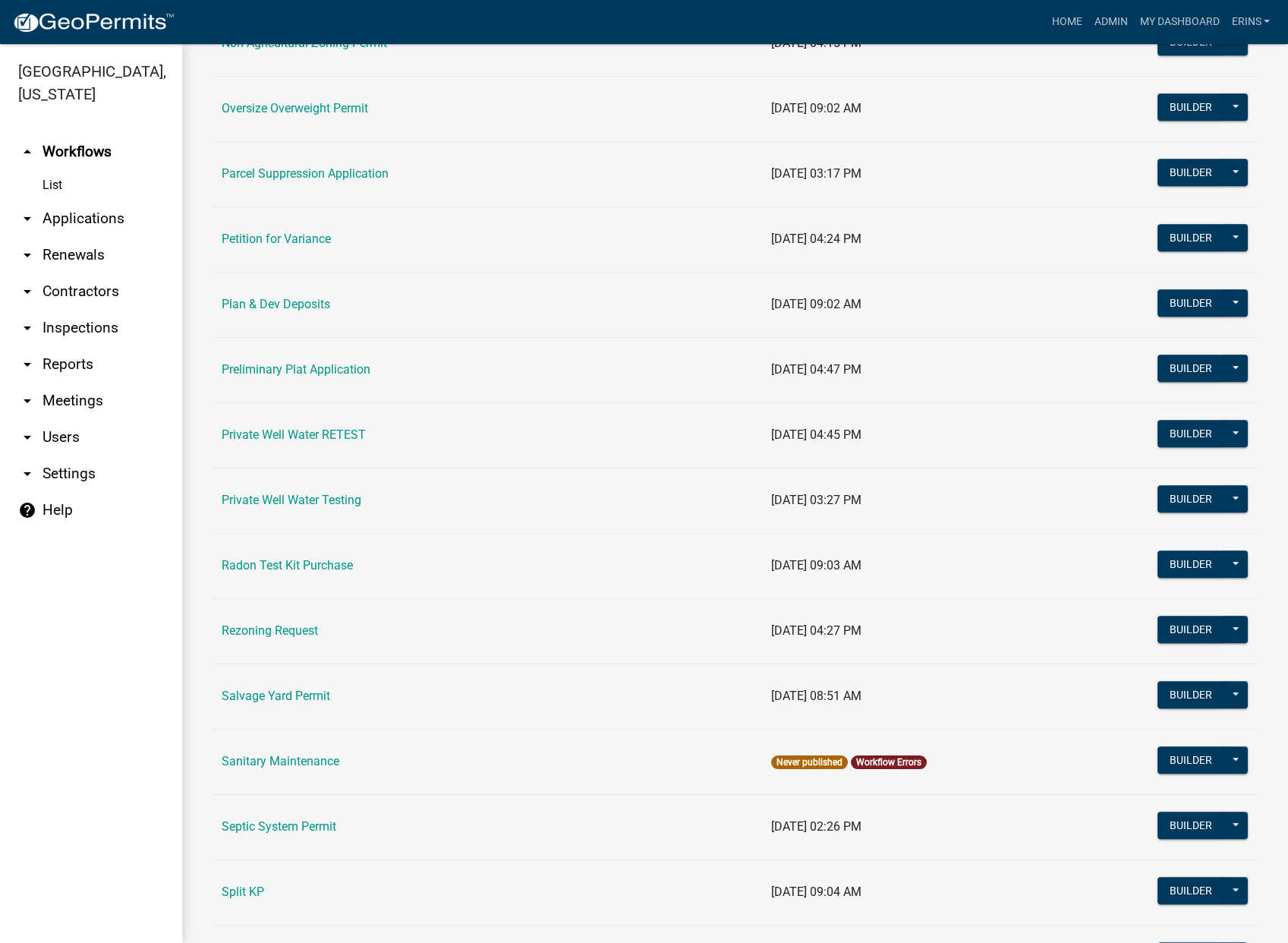
scroll to position [1519, 0]
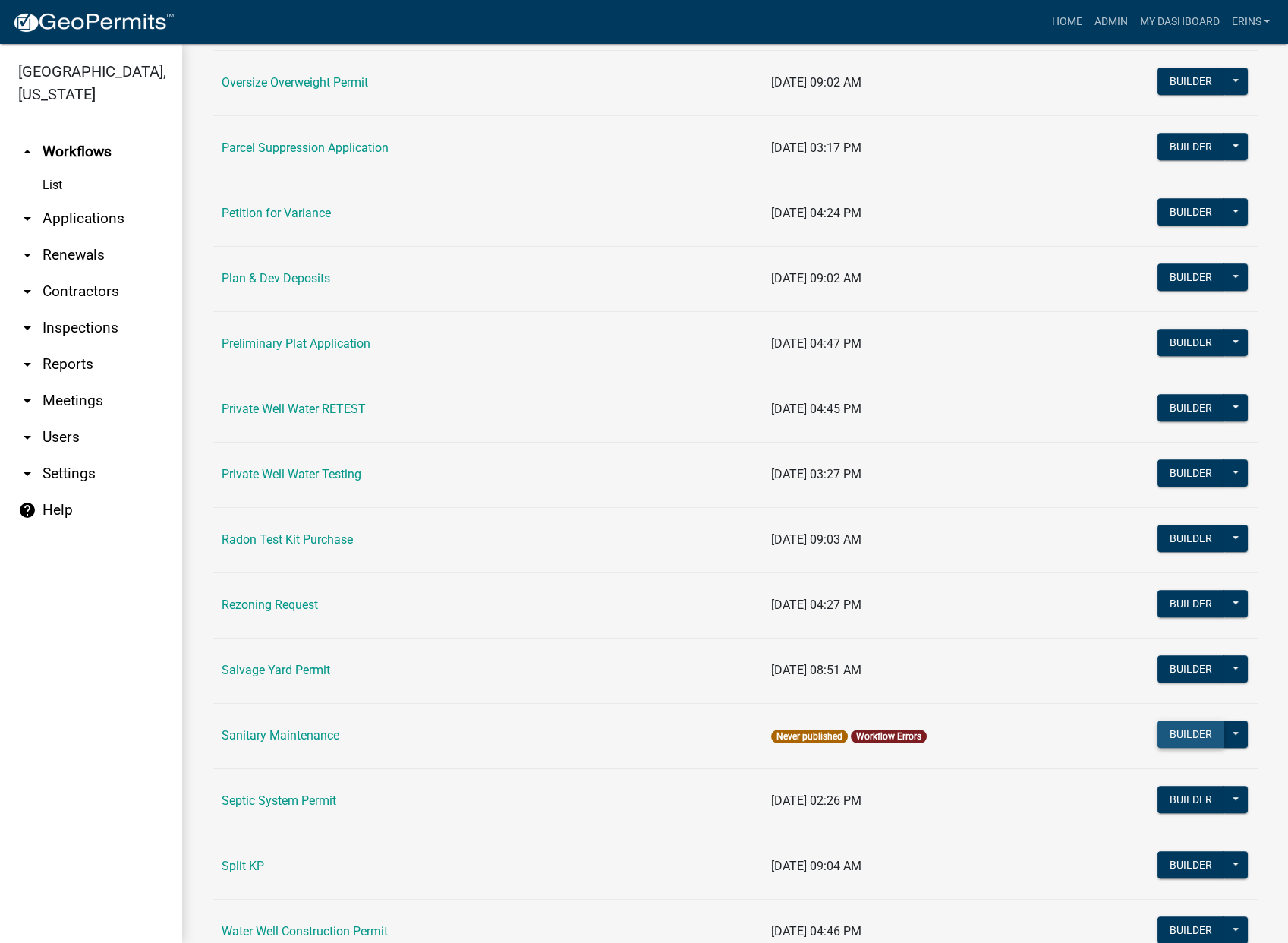
click at [1184, 731] on button "Builder" at bounding box center [1191, 734] width 67 height 27
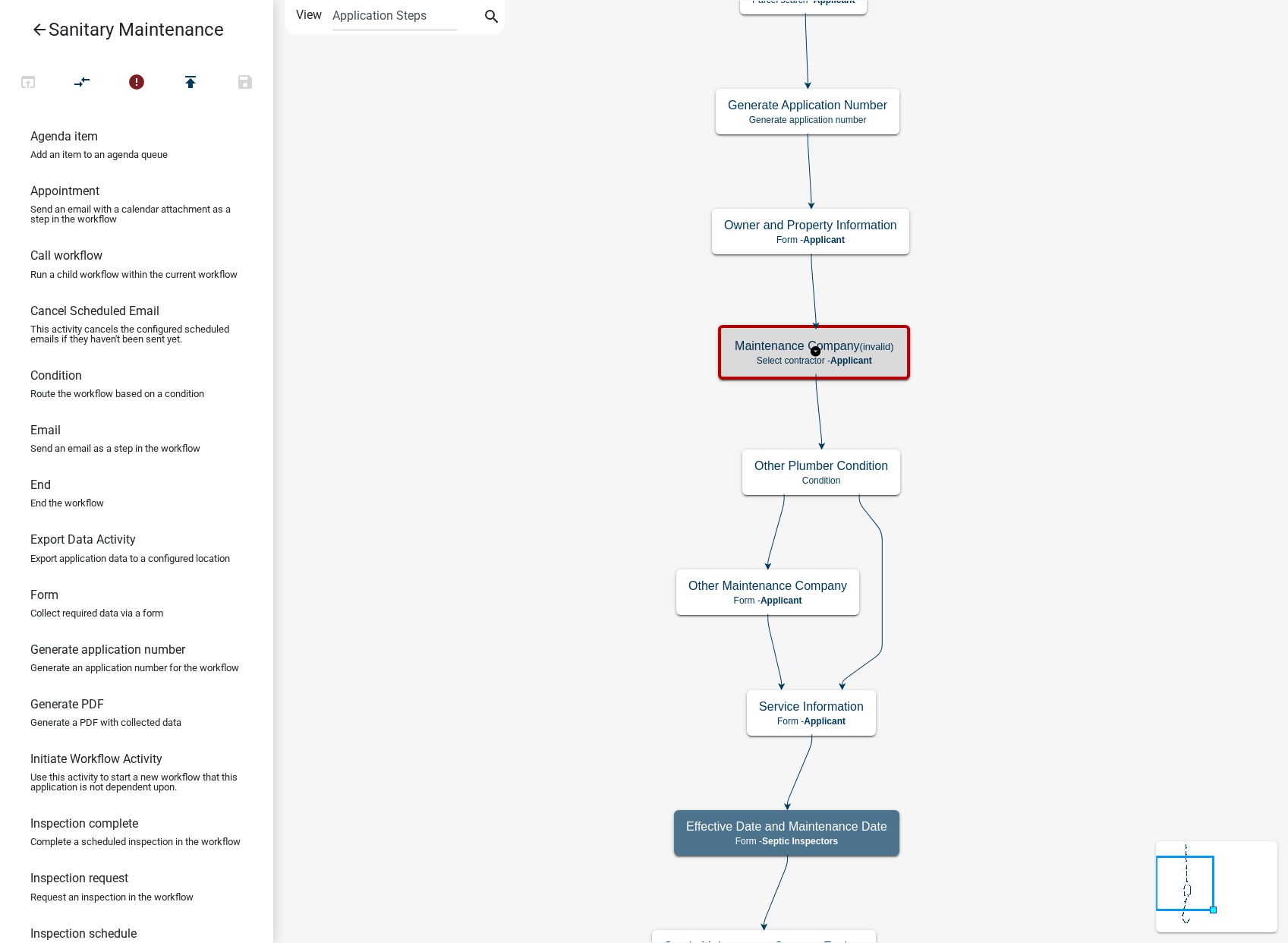
click at [773, 358] on p "Select contractor - Applicant" at bounding box center [814, 361] width 159 height 11
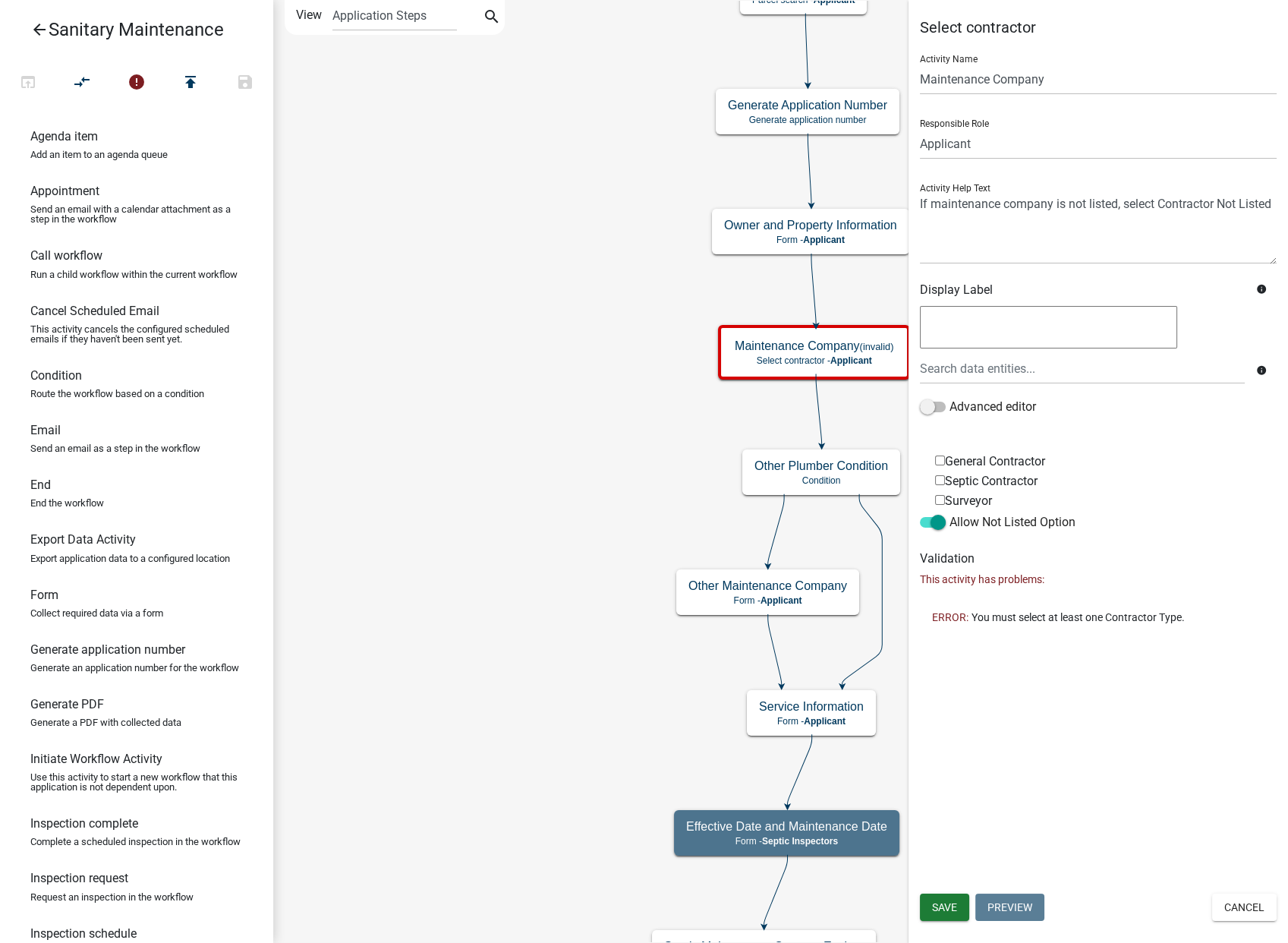
click at [940, 478] on input "Septic Contractor" at bounding box center [940, 480] width 10 height 10
checkbox input "true"
click at [941, 458] on input "General Contractor" at bounding box center [940, 460] width 10 height 10
checkbox input "true"
click at [949, 906] on span "Save" at bounding box center [944, 908] width 25 height 12
